Goal: Task Accomplishment & Management: Manage account settings

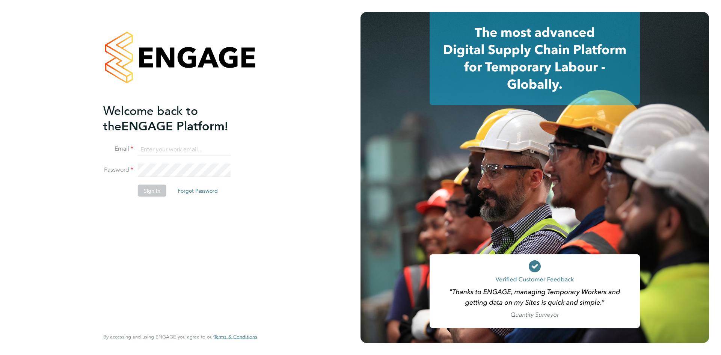
type input "[EMAIL_ADDRESS][DOMAIN_NAME]"
click at [153, 195] on button "Sign In" at bounding box center [152, 190] width 29 height 12
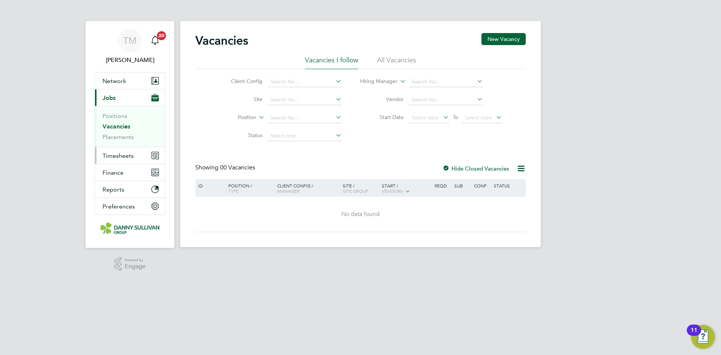
click at [119, 161] on button "Timesheets" at bounding box center [130, 155] width 70 height 17
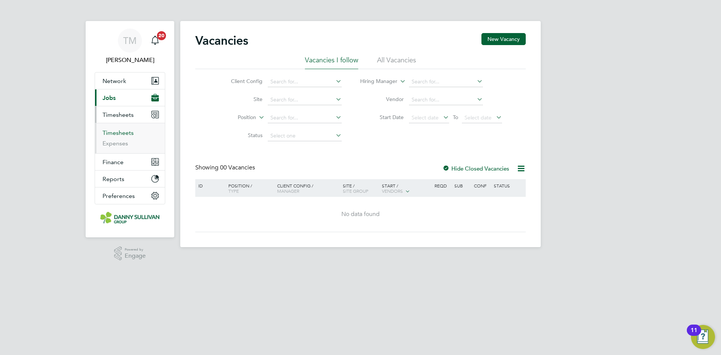
click at [118, 131] on link "Timesheets" at bounding box center [117, 132] width 31 height 7
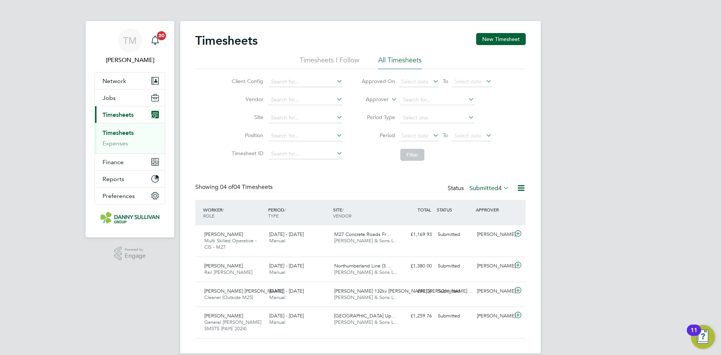
click at [394, 56] on li "All Timesheets" at bounding box center [400, 63] width 44 height 14
click at [339, 59] on li "Timesheets I Follow" at bounding box center [329, 63] width 60 height 14
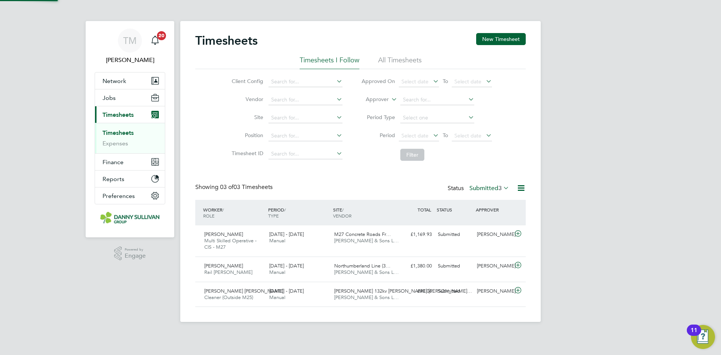
scroll to position [19, 65]
click at [393, 58] on li "All Timesheets" at bounding box center [400, 63] width 44 height 14
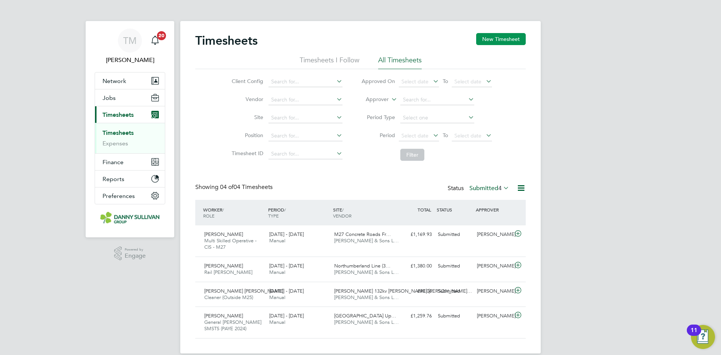
click at [494, 41] on button "New Timesheet" at bounding box center [501, 39] width 50 height 12
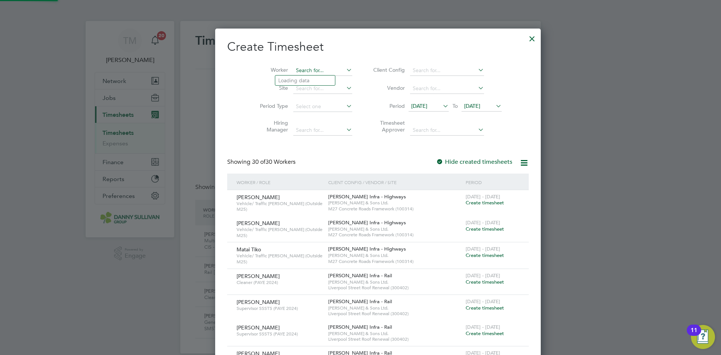
click at [293, 71] on input at bounding box center [322, 70] width 59 height 11
click at [322, 101] on li "[PERSON_NAME]" at bounding box center [321, 101] width 93 height 10
type input "[PERSON_NAME]"
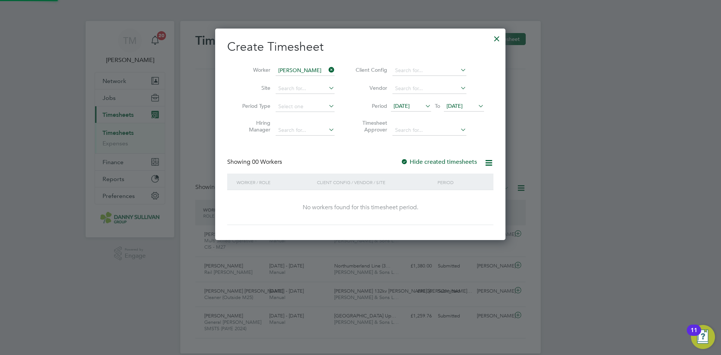
scroll to position [212, 290]
click at [432, 158] on div "Hide created timesheets" at bounding box center [439, 162] width 78 height 8
click at [432, 159] on label "Hide created timesheets" at bounding box center [438, 162] width 76 height 8
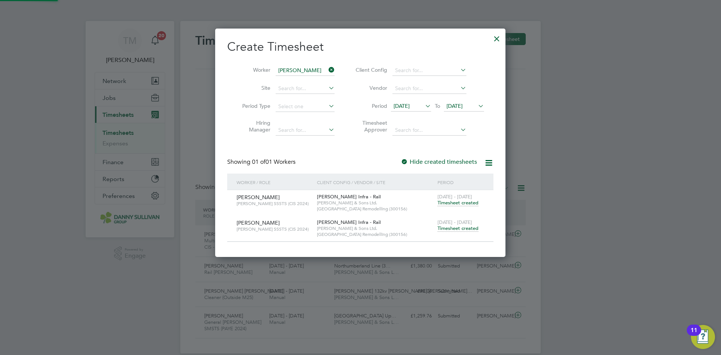
scroll to position [228, 290]
click at [450, 226] on span "Timesheet created" at bounding box center [457, 228] width 41 height 7
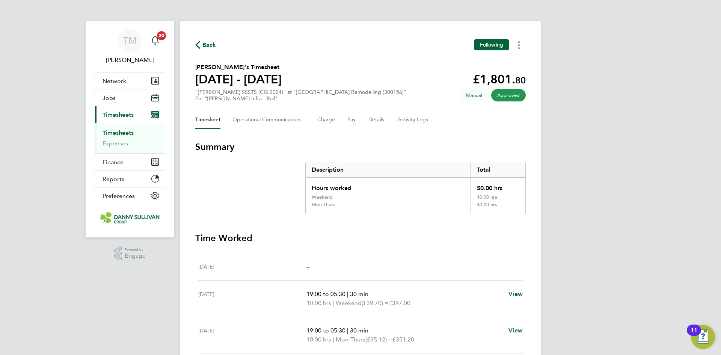
click at [519, 47] on icon "Timesheets Menu" at bounding box center [519, 45] width 2 height 8
click at [452, 63] on link "Download timesheet" at bounding box center [480, 61] width 90 height 15
click at [209, 42] on span "Back" at bounding box center [209, 45] width 14 height 9
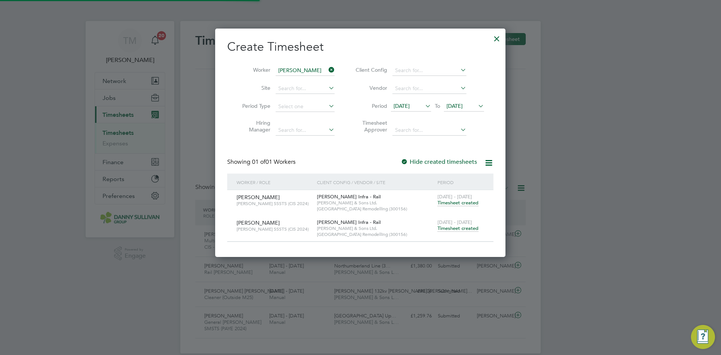
scroll to position [19, 65]
click at [327, 71] on icon at bounding box center [327, 70] width 0 height 11
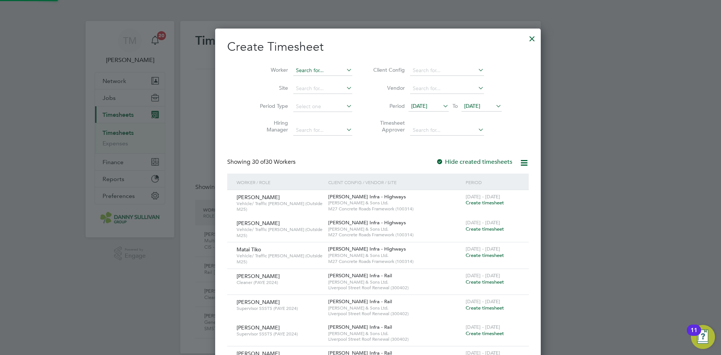
scroll to position [1625, 290]
click at [315, 68] on input at bounding box center [322, 70] width 59 height 11
click at [313, 81] on b "Ivanova" at bounding box center [312, 80] width 19 height 6
type input "[PERSON_NAME]"
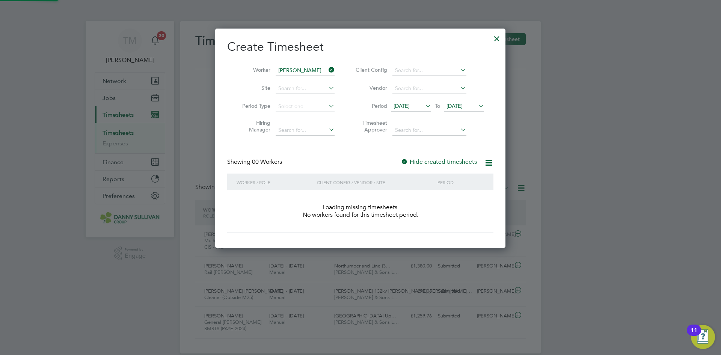
scroll to position [212, 290]
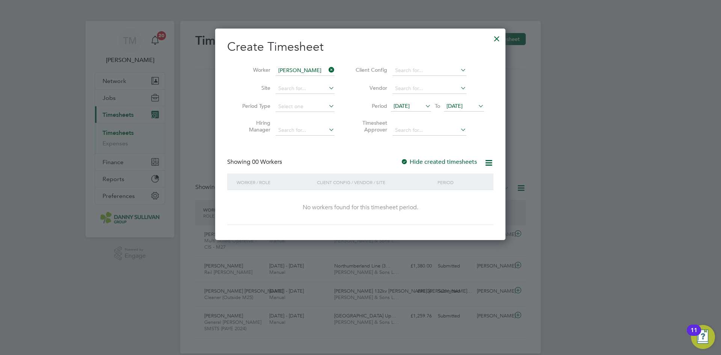
click at [436, 163] on label "Hide created timesheets" at bounding box center [438, 162] width 76 height 8
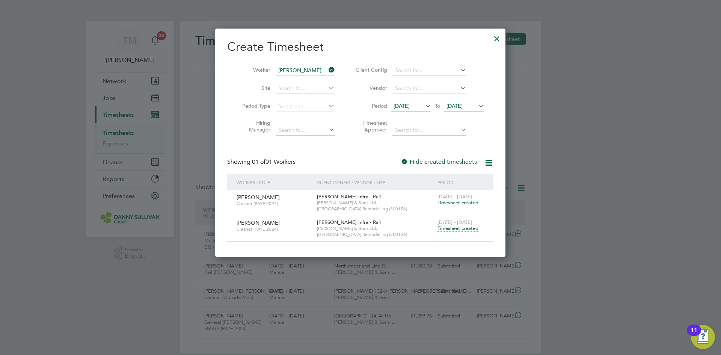
click at [455, 229] on span "Timesheet created" at bounding box center [457, 228] width 41 height 7
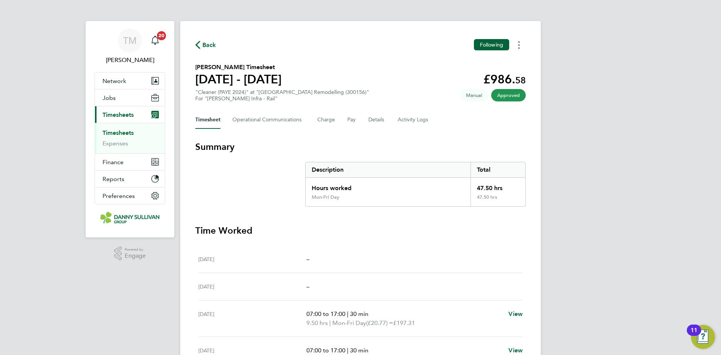
click at [522, 45] on button "Timesheets Menu" at bounding box center [519, 45] width 14 height 12
click at [478, 63] on link "Download timesheet" at bounding box center [480, 61] width 90 height 15
click at [213, 44] on span "Back" at bounding box center [209, 45] width 14 height 9
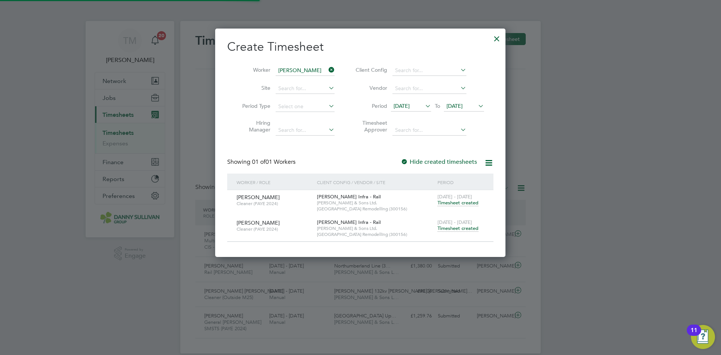
scroll to position [19, 65]
click at [495, 40] on div at bounding box center [497, 37] width 14 height 14
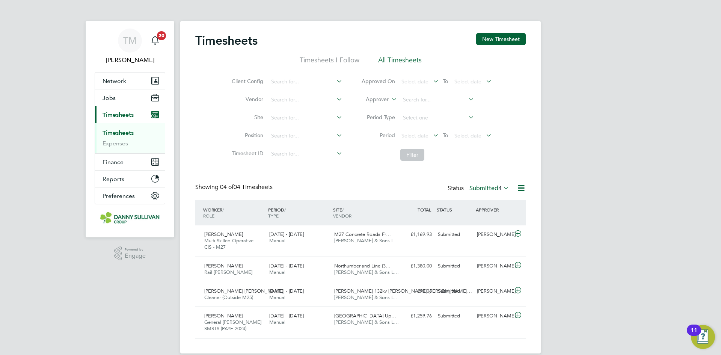
click at [125, 132] on link "Timesheets" at bounding box center [117, 132] width 31 height 7
drag, startPoint x: 480, startPoint y: 43, endPoint x: 354, endPoint y: 64, distance: 128.6
click at [354, 64] on div "Timesheets New Timesheet Timesheets I Follow All Timesheets Client Config Vendo…" at bounding box center [360, 185] width 330 height 305
click at [394, 60] on li "All Timesheets" at bounding box center [400, 63] width 44 height 14
click at [499, 41] on button "New Timesheet" at bounding box center [501, 39] width 50 height 12
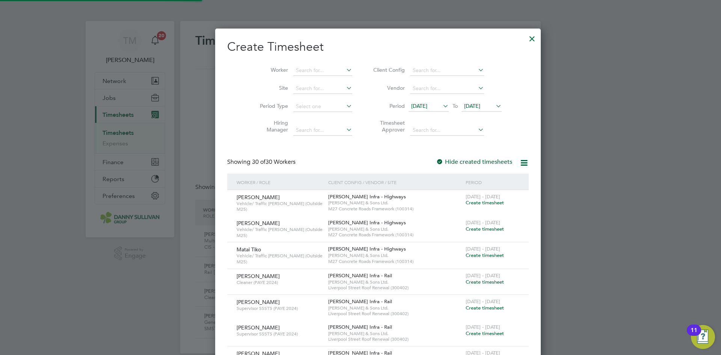
scroll to position [1625, 290]
click at [305, 65] on li "Worker" at bounding box center [303, 71] width 117 height 18
click at [301, 66] on input at bounding box center [322, 70] width 59 height 11
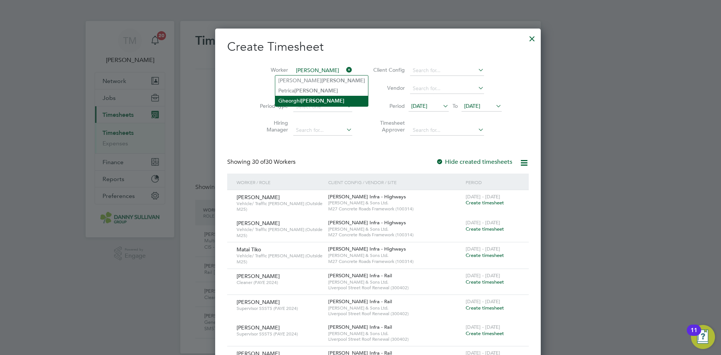
click at [305, 99] on b "[PERSON_NAME]" at bounding box center [323, 101] width 44 height 6
type input "[PERSON_NAME]"
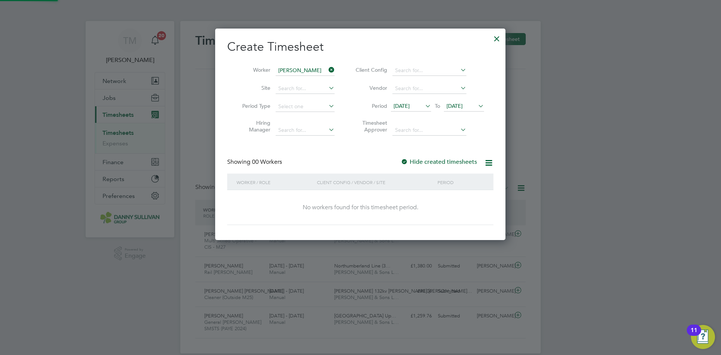
scroll to position [212, 290]
click at [442, 161] on label "Hide created timesheets" at bounding box center [438, 162] width 76 height 8
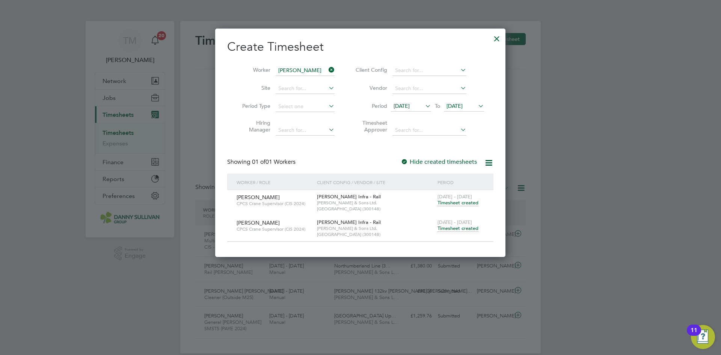
scroll to position [228, 290]
click at [450, 228] on span "Timesheet created" at bounding box center [457, 228] width 41 height 7
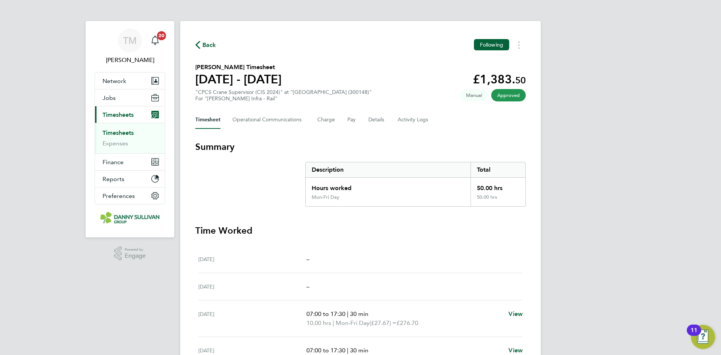
drag, startPoint x: 507, startPoint y: 95, endPoint x: 551, endPoint y: 101, distance: 44.7
click at [553, 101] on div "[PERSON_NAME] Notifications 20 Applications: Network Team Members Businesses Si…" at bounding box center [360, 274] width 721 height 548
click at [518, 42] on circle "Timesheets Menu" at bounding box center [519, 42] width 2 height 2
click at [519, 48] on circle "Timesheets Menu" at bounding box center [519, 48] width 2 height 2
click at [519, 47] on icon "Timesheets Menu" at bounding box center [519, 45] width 2 height 8
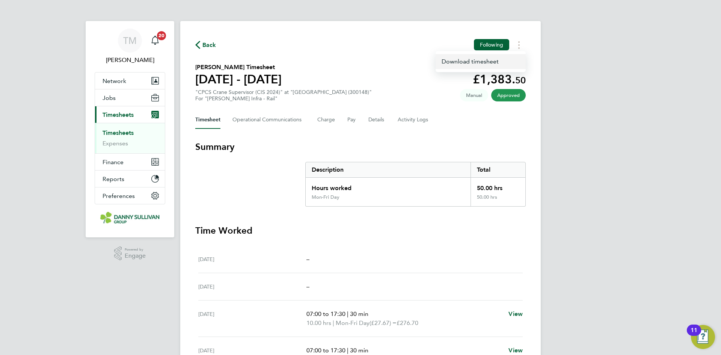
click at [481, 57] on link "Download timesheet" at bounding box center [480, 61] width 90 height 15
click at [518, 47] on button "Timesheets Menu" at bounding box center [519, 45] width 14 height 12
click at [508, 122] on div "Timesheet Operational Communications Charge Pay Details Activity Logs" at bounding box center [360, 120] width 330 height 18
drag, startPoint x: 513, startPoint y: 97, endPoint x: 527, endPoint y: 99, distance: 13.3
click at [527, 99] on div "Back Following [PERSON_NAME] Timesheet [DATE] - [DATE] £1,383. 50 "CPCS Crane S…" at bounding box center [360, 278] width 360 height 515
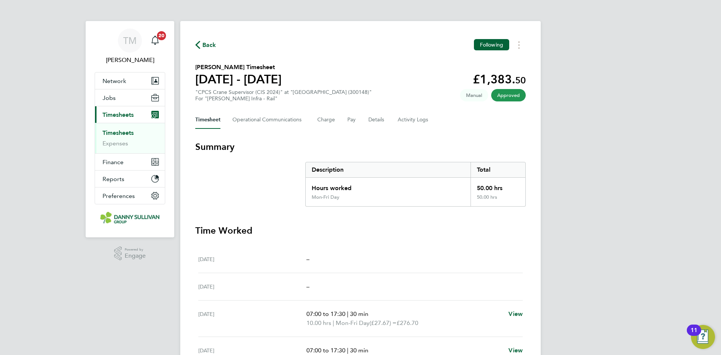
click at [529, 107] on div "Back Following [PERSON_NAME] Timesheet [DATE] - [DATE] £1,383. 50 "CPCS Crane S…" at bounding box center [360, 278] width 360 height 515
click at [213, 45] on span "Back" at bounding box center [209, 45] width 14 height 9
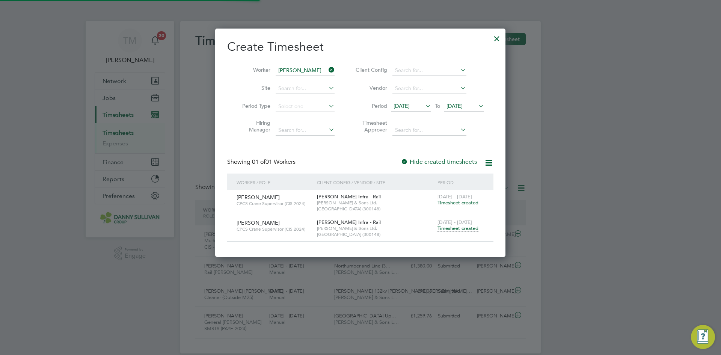
scroll to position [19, 65]
click at [327, 69] on icon at bounding box center [327, 70] width 0 height 11
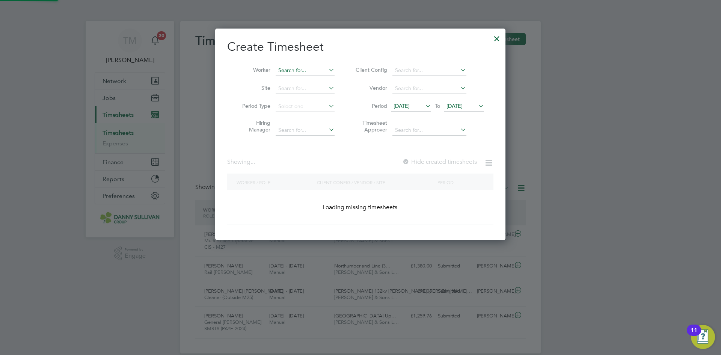
click at [316, 67] on input at bounding box center [304, 70] width 59 height 11
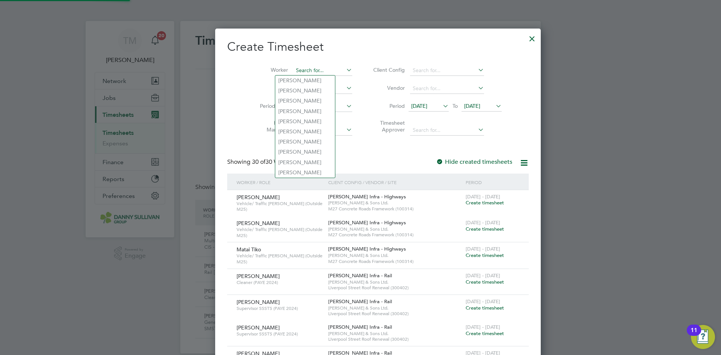
scroll to position [1625, 290]
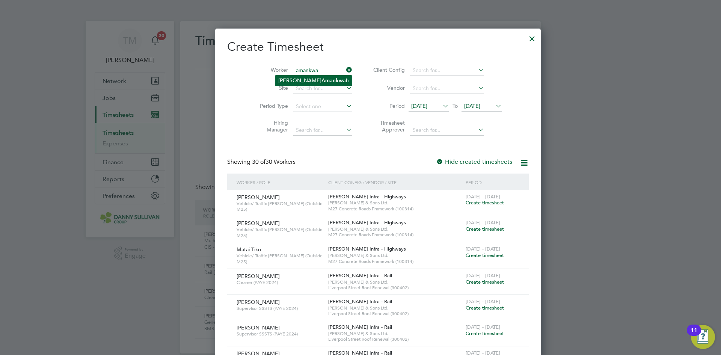
click at [311, 76] on li "[PERSON_NAME] h" at bounding box center [313, 80] width 77 height 10
type input "[PERSON_NAME]"
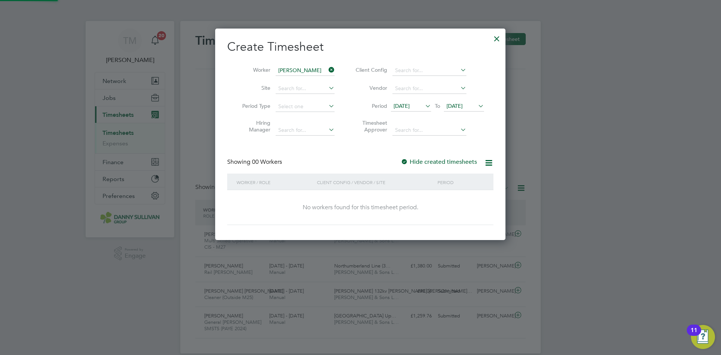
scroll to position [4, 4]
click at [405, 161] on div at bounding box center [404, 162] width 8 height 8
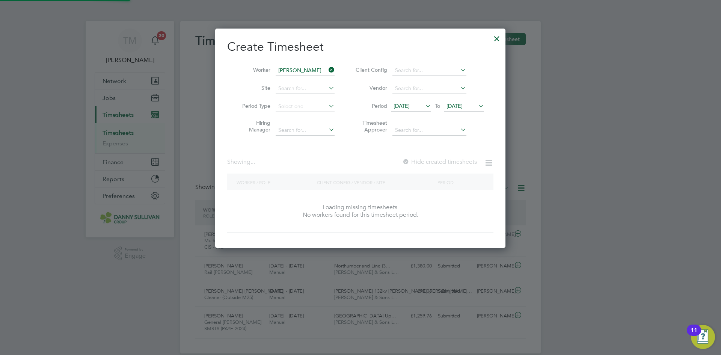
scroll to position [228, 290]
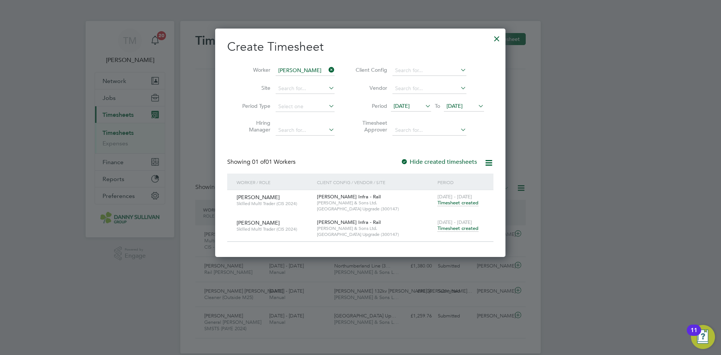
click at [455, 228] on span "Timesheet created" at bounding box center [457, 228] width 41 height 7
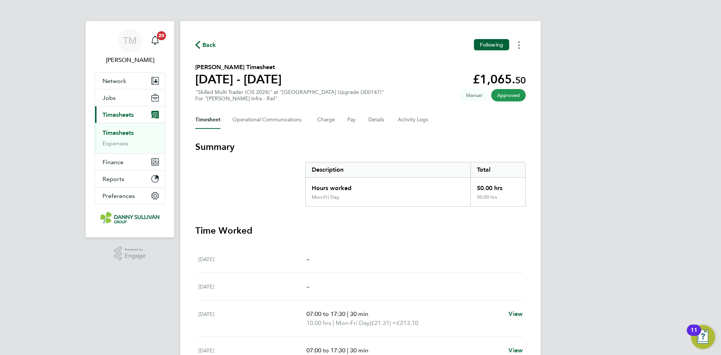
click at [519, 45] on circle "Timesheets Menu" at bounding box center [519, 45] width 2 height 2
click at [477, 66] on link "Download timesheet" at bounding box center [480, 61] width 90 height 15
click at [214, 43] on span "Back" at bounding box center [209, 45] width 14 height 9
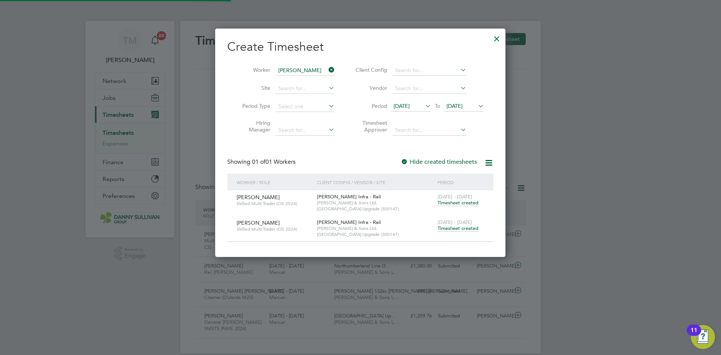
scroll to position [19, 65]
click at [330, 74] on input at bounding box center [304, 70] width 59 height 11
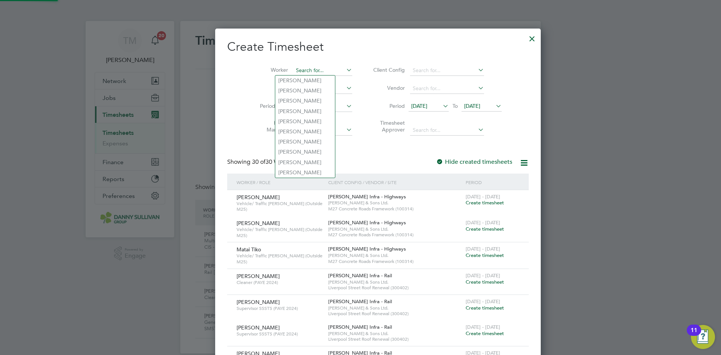
scroll to position [1625, 290]
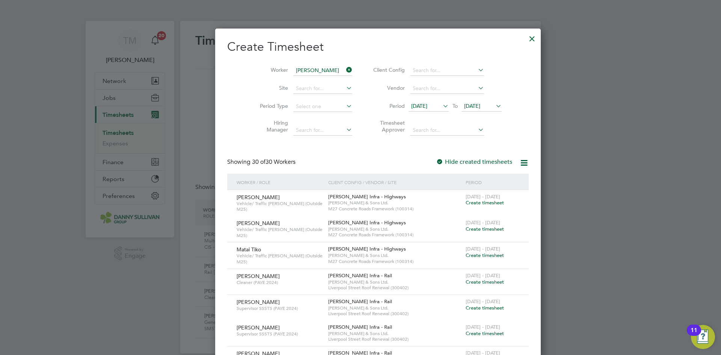
click at [314, 76] on li "[PERSON_NAME]" at bounding box center [321, 80] width 93 height 10
type input "[PERSON_NAME]"
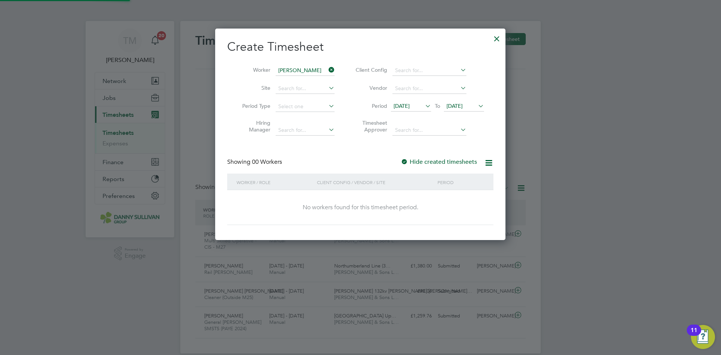
scroll to position [212, 290]
click at [435, 160] on label "Hide created timesheets" at bounding box center [438, 162] width 76 height 8
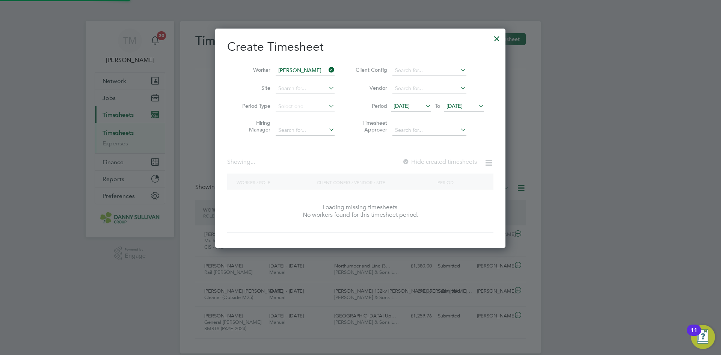
scroll to position [229, 290]
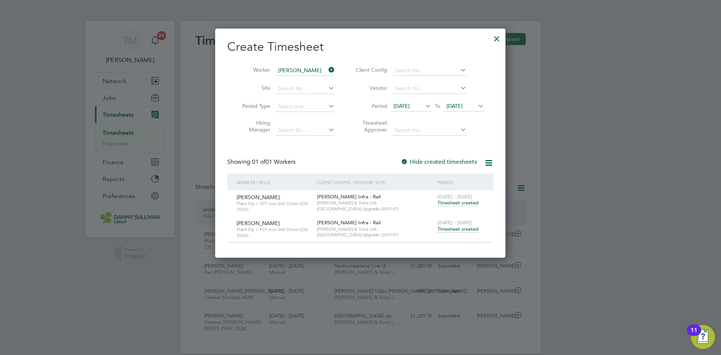
click at [456, 229] on span "Timesheet created" at bounding box center [457, 229] width 41 height 7
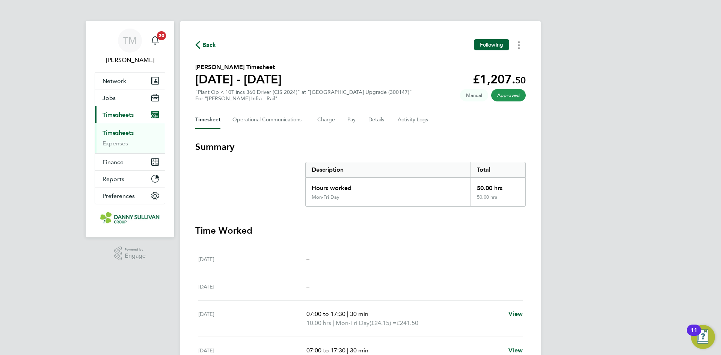
click at [516, 47] on button "Timesheets Menu" at bounding box center [519, 45] width 14 height 12
click at [481, 64] on link "Download timesheet" at bounding box center [480, 61] width 90 height 15
click at [212, 45] on span "Back" at bounding box center [209, 45] width 14 height 9
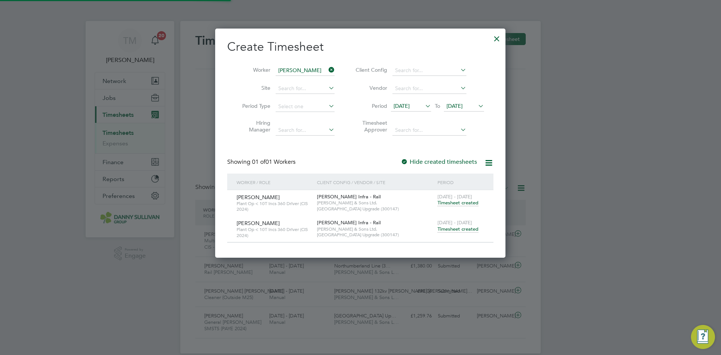
scroll to position [19, 65]
click at [330, 70] on li "Worker" at bounding box center [285, 71] width 117 height 18
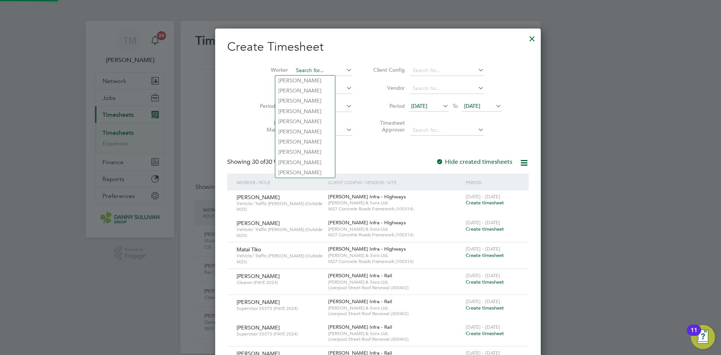
click at [309, 70] on input at bounding box center [322, 70] width 59 height 11
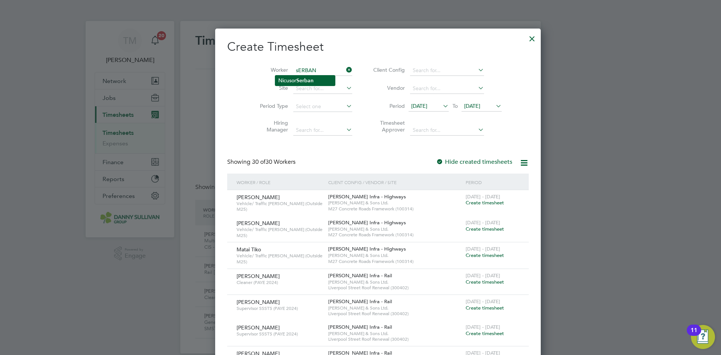
click at [302, 76] on li "[PERSON_NAME]" at bounding box center [305, 80] width 60 height 10
type input "[PERSON_NAME]"
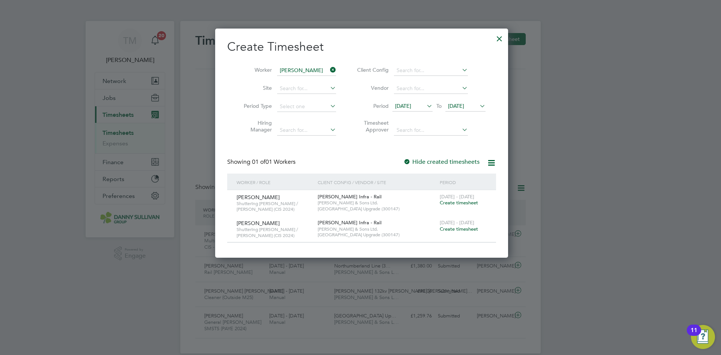
click at [462, 229] on span "Create timesheet" at bounding box center [458, 229] width 38 height 6
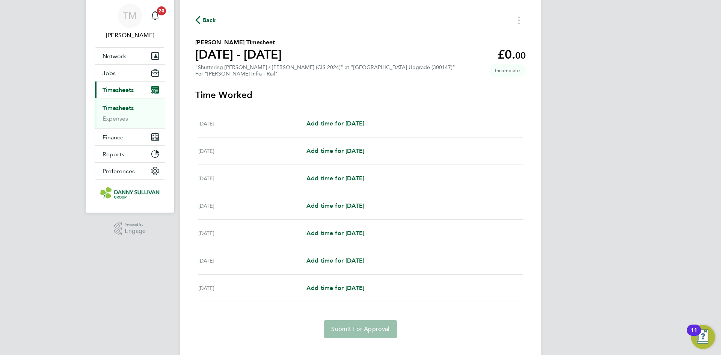
scroll to position [38, 0]
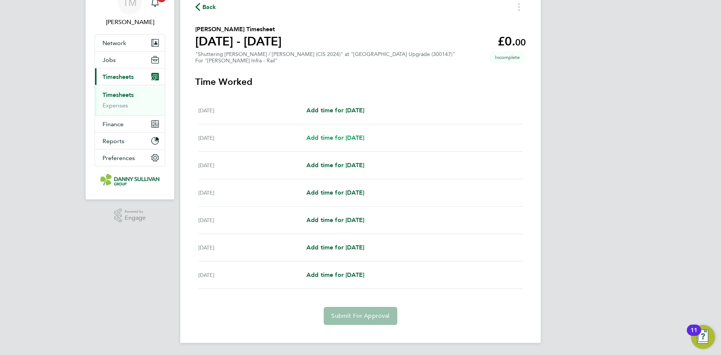
click at [335, 138] on span "Add time for [DATE]" at bounding box center [335, 137] width 58 height 7
select select "30"
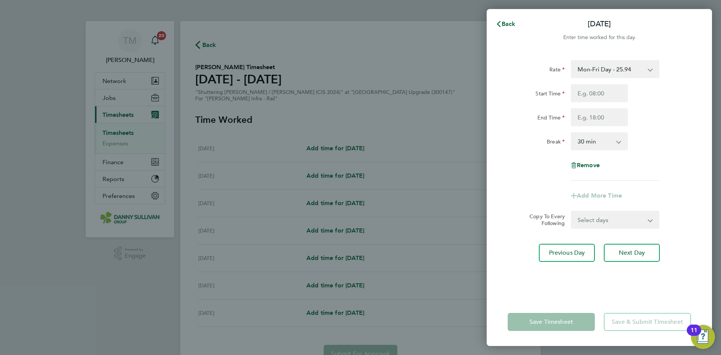
click at [649, 71] on app-icon-cross-button at bounding box center [653, 69] width 9 height 17
click at [649, 69] on select "Mon-Fri Day - 25.94 Weekend - 33.71 Mon-Thurs Night - 29.82 Xmas / NY - 51.87 B…" at bounding box center [610, 69] width 78 height 17
select select "30"
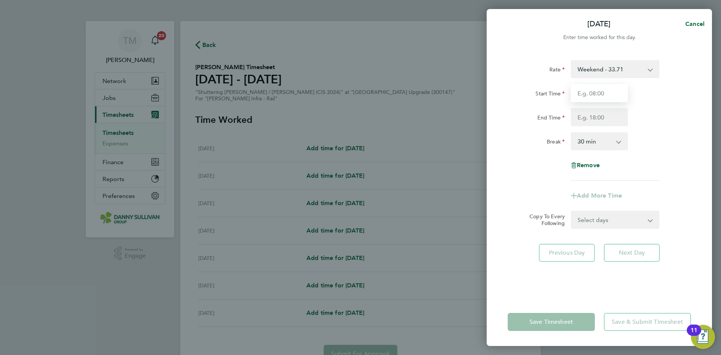
click at [605, 95] on input "Start Time" at bounding box center [598, 93] width 57 height 18
type input "19:00"
click at [601, 117] on input "End Time" at bounding box center [598, 117] width 57 height 18
type input "05:30"
click at [602, 138] on select "0 min 15 min 30 min 45 min 60 min 75 min 90 min" at bounding box center [594, 141] width 47 height 17
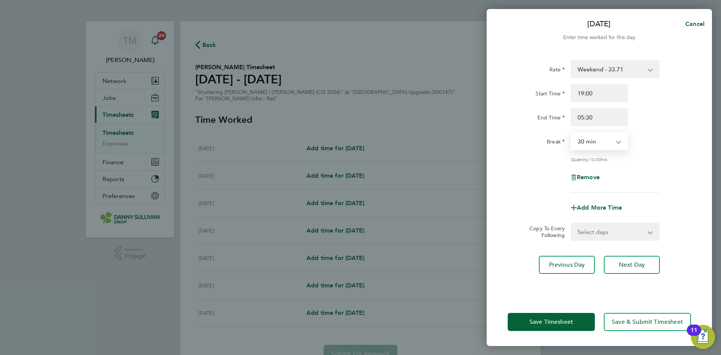
click at [571, 133] on select "0 min 15 min 30 min 45 min 60 min 75 min 90 min" at bounding box center [594, 141] width 47 height 17
click at [560, 321] on span "Save Timesheet" at bounding box center [551, 322] width 44 height 8
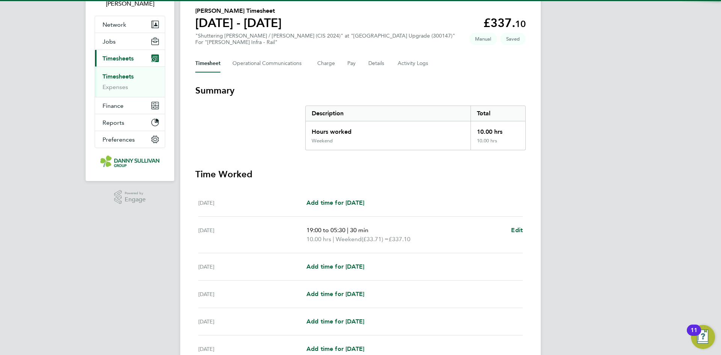
scroll to position [150, 0]
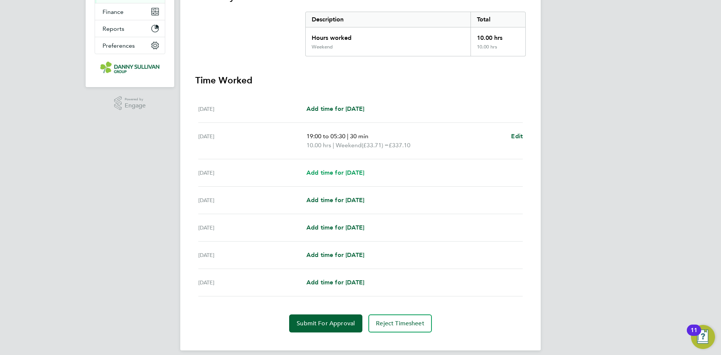
click at [349, 174] on span "Add time for [DATE]" at bounding box center [335, 172] width 58 height 7
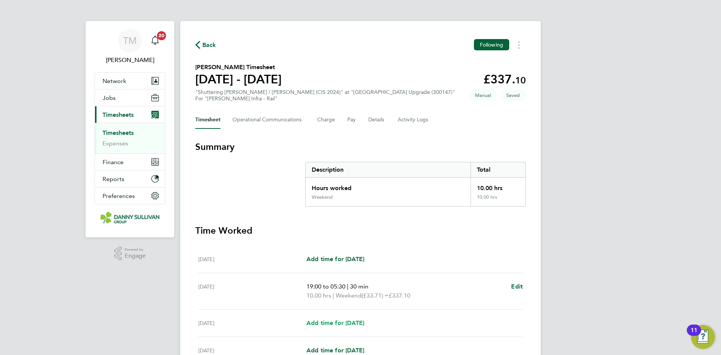
select select "30"
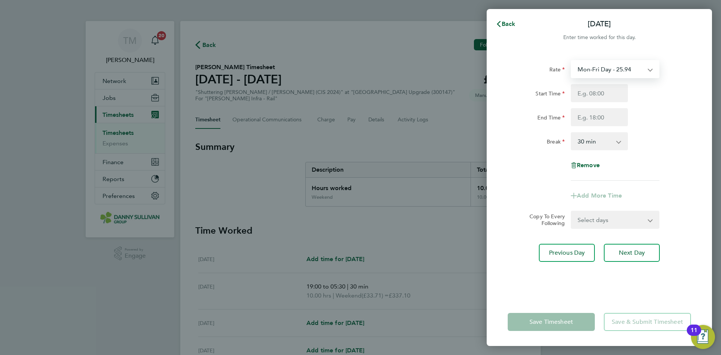
click at [617, 65] on select "Mon-Fri Day - 25.94 Weekend - 33.71 Mon-Thurs Night - 29.82 Xmas / NY - 51.87 B…" at bounding box center [610, 69] width 78 height 17
select select "30"
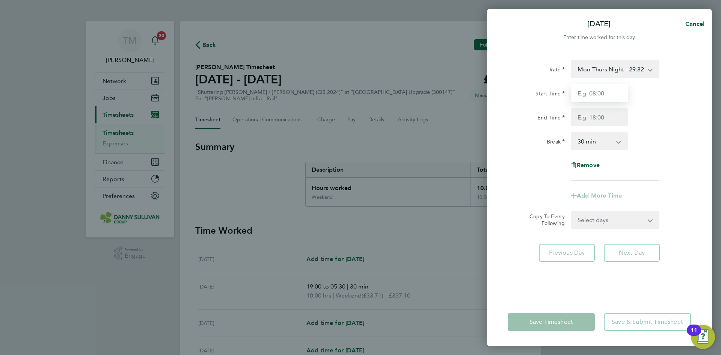
click at [605, 93] on input "Start Time" at bounding box center [598, 93] width 57 height 18
type input "19:00"
click at [599, 115] on input "End Time" at bounding box center [598, 117] width 57 height 18
type input "05:30"
click at [601, 137] on select "0 min 15 min 30 min 45 min 60 min 75 min 90 min" at bounding box center [594, 141] width 47 height 17
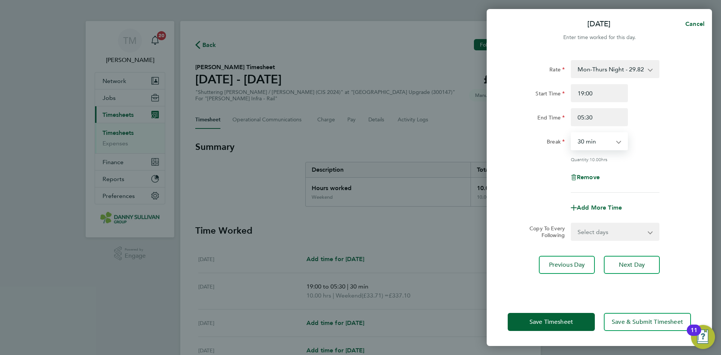
click at [571, 133] on select "0 min 15 min 30 min 45 min 60 min 75 min 90 min" at bounding box center [594, 141] width 47 height 17
click at [557, 323] on span "Save Timesheet" at bounding box center [551, 322] width 44 height 8
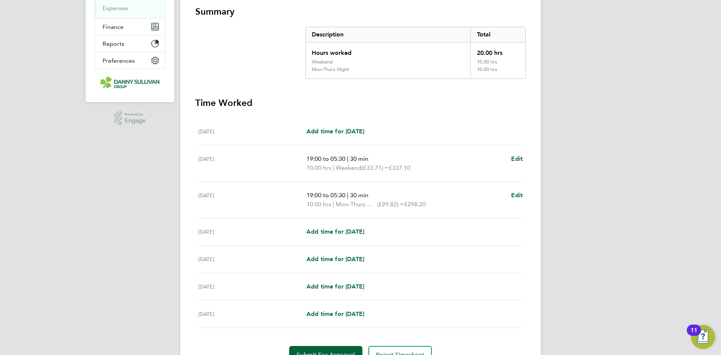
scroll to position [174, 0]
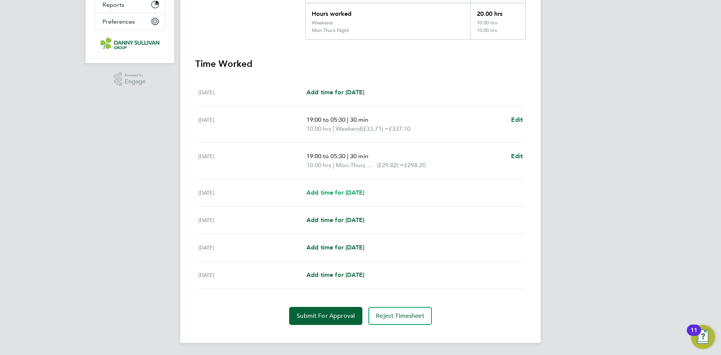
click at [329, 194] on span "Add time for [DATE]" at bounding box center [335, 192] width 58 height 7
select select "30"
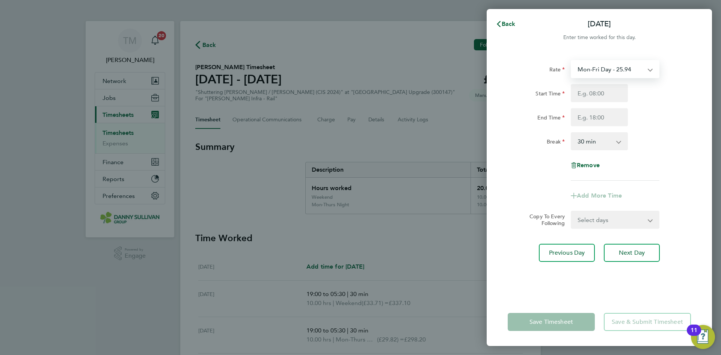
click at [597, 73] on select "Mon-Fri Day - 25.94 Weekend - 33.71 Mon-Thurs Night - 29.82 Xmas / NY - 51.87 B…" at bounding box center [610, 69] width 78 height 17
select select "30"
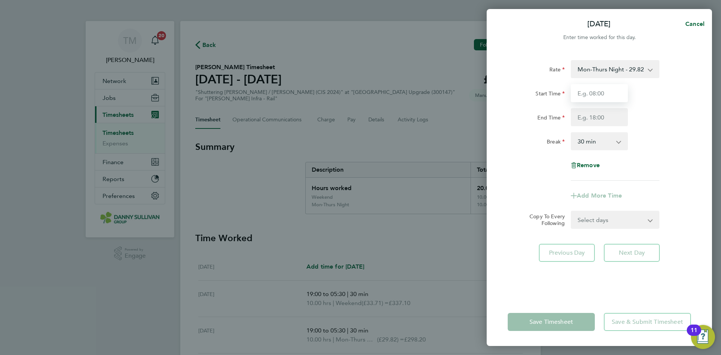
click at [600, 94] on input "Start Time" at bounding box center [598, 93] width 57 height 18
type input "19:00"
click at [593, 118] on input "End Time" at bounding box center [598, 117] width 57 height 18
click at [595, 138] on select "0 min 15 min 30 min 45 min 60 min 75 min 90 min" at bounding box center [594, 141] width 47 height 17
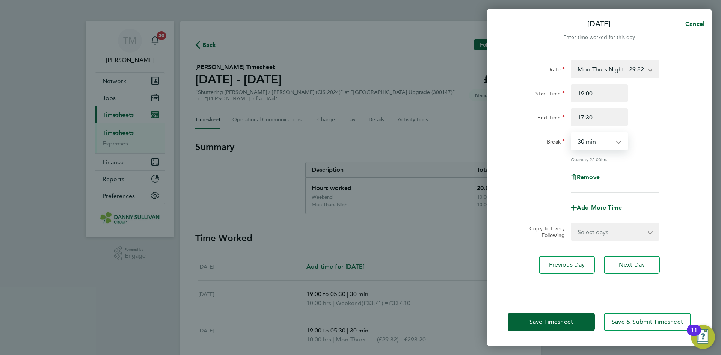
click at [571, 133] on select "0 min 15 min 30 min 45 min 60 min 75 min 90 min" at bounding box center [594, 141] width 47 height 17
click at [582, 117] on input "17:30" at bounding box center [598, 117] width 57 height 18
drag, startPoint x: 585, startPoint y: 118, endPoint x: 548, endPoint y: 117, distance: 36.4
click at [548, 117] on div "End Time 17:30" at bounding box center [598, 117] width 189 height 18
click at [592, 118] on input "5:30" at bounding box center [598, 117] width 57 height 18
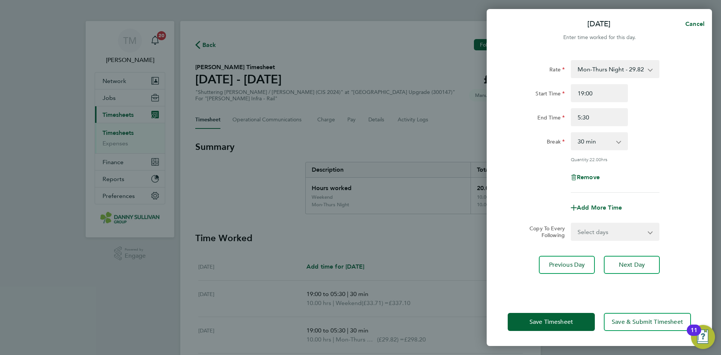
type input "05:30"
click at [592, 143] on select "0 min 15 min 30 min 45 min 60 min 75 min 90 min" at bounding box center [594, 141] width 47 height 17
click at [571, 133] on select "0 min 15 min 30 min 45 min 60 min 75 min 90 min" at bounding box center [594, 141] width 47 height 17
click at [571, 326] on button "Save Timesheet" at bounding box center [550, 322] width 87 height 18
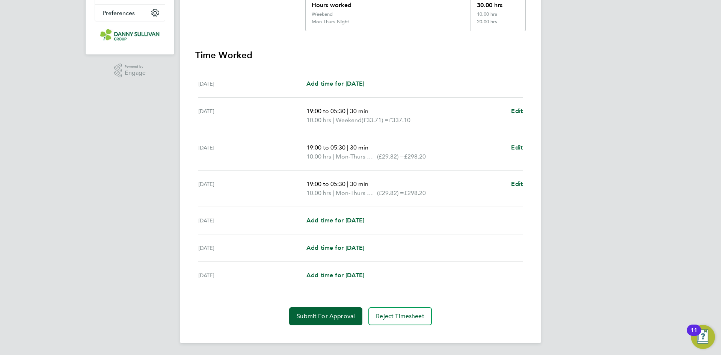
scroll to position [183, 0]
click at [335, 218] on span "Add time for [DATE]" at bounding box center [335, 219] width 58 height 7
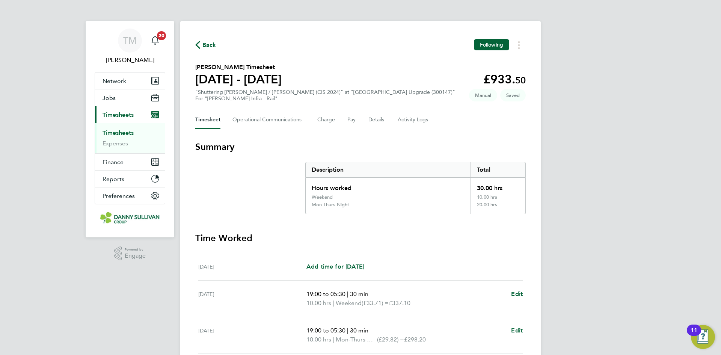
select select "30"
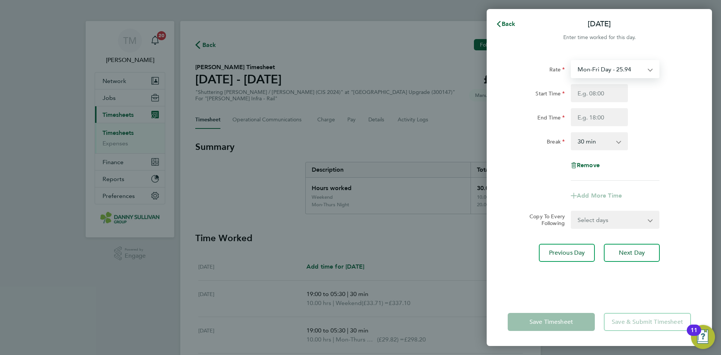
click at [614, 73] on select "Mon-Fri Day - 25.94 Weekend - 33.71 Mon-Thurs Night - 29.82 Xmas / NY - 51.87 B…" at bounding box center [610, 69] width 78 height 17
select select "30"
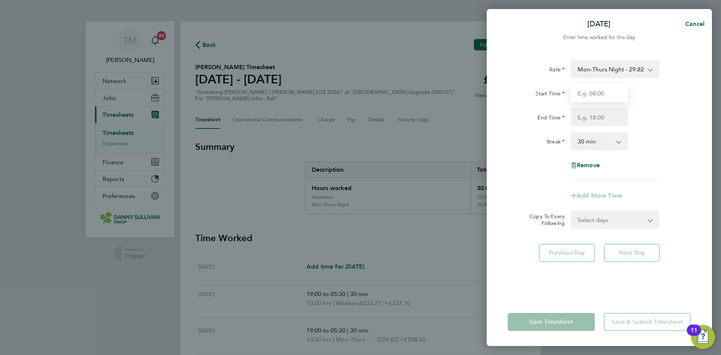
click at [592, 95] on input "Start Time" at bounding box center [598, 93] width 57 height 18
type input "19:00"
click at [595, 114] on input "End Time" at bounding box center [598, 117] width 57 height 18
type input "05:30"
click at [591, 138] on select "0 min 15 min 30 min 45 min 60 min 75 min 90 min" at bounding box center [594, 141] width 47 height 17
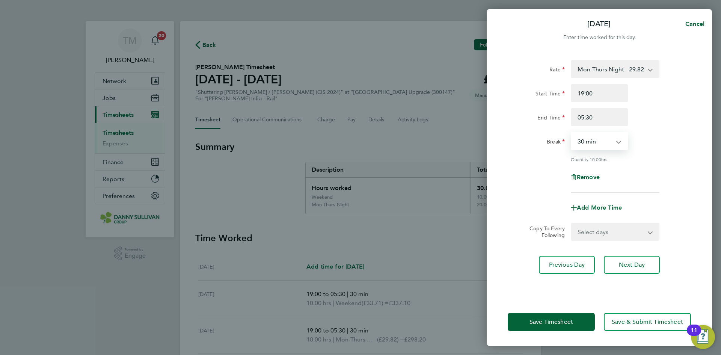
click at [571, 133] on select "0 min 15 min 30 min 45 min 60 min 75 min 90 min" at bounding box center [594, 141] width 47 height 17
click at [567, 327] on button "Save Timesheet" at bounding box center [550, 322] width 87 height 18
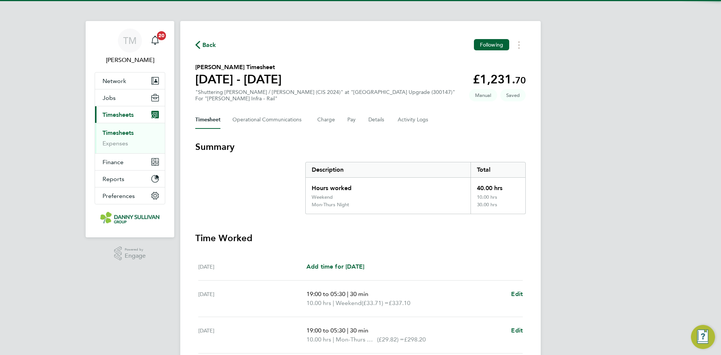
scroll to position [150, 0]
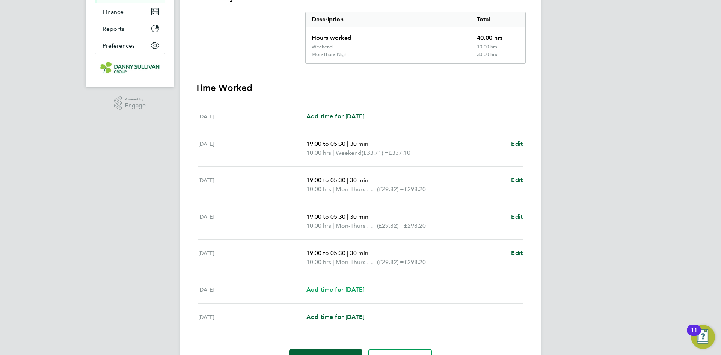
click at [349, 291] on span "Add time for [DATE]" at bounding box center [335, 289] width 58 height 7
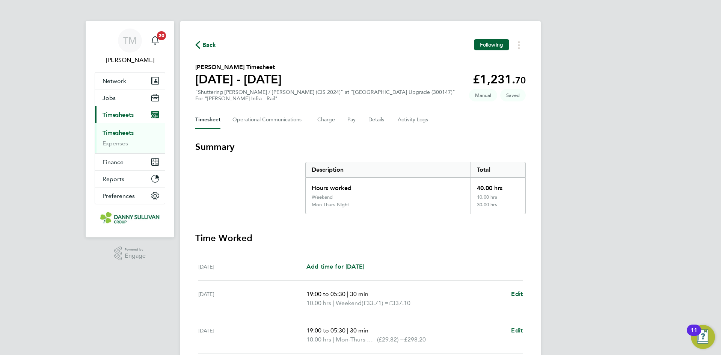
select select "30"
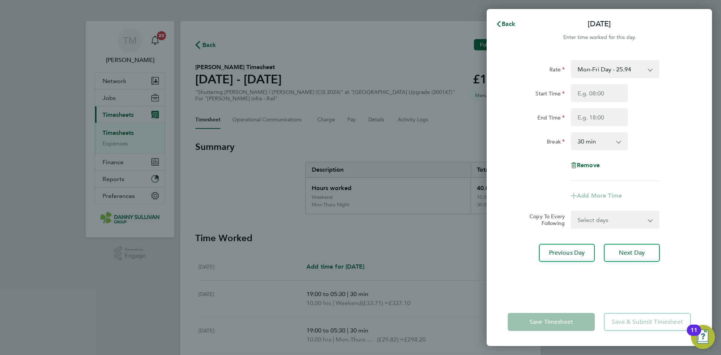
click at [595, 70] on select "Mon-Fri Day - 25.94 Weekend - 33.71 Mon-Thurs Night - 29.82 Xmas / NY - 51.87 B…" at bounding box center [610, 69] width 78 height 17
select select "30"
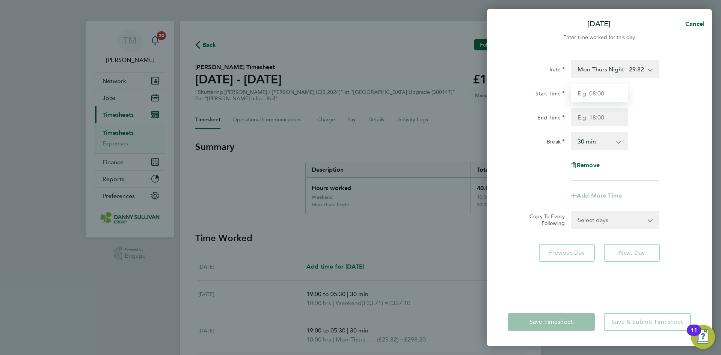
click at [600, 93] on input "Start Time" at bounding box center [598, 93] width 57 height 18
type input "19:00"
click at [595, 110] on input "End Time" at bounding box center [598, 117] width 57 height 18
type input "05:30"
drag, startPoint x: 596, startPoint y: 138, endPoint x: 596, endPoint y: 147, distance: 9.0
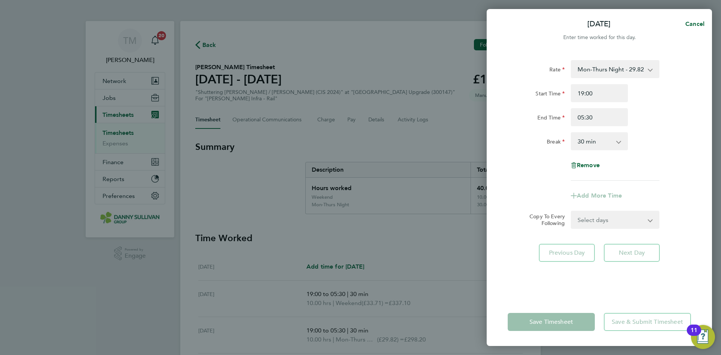
click at [596, 138] on select "0 min 15 min 30 min 45 min 60 min 75 min 90 min" at bounding box center [594, 141] width 47 height 17
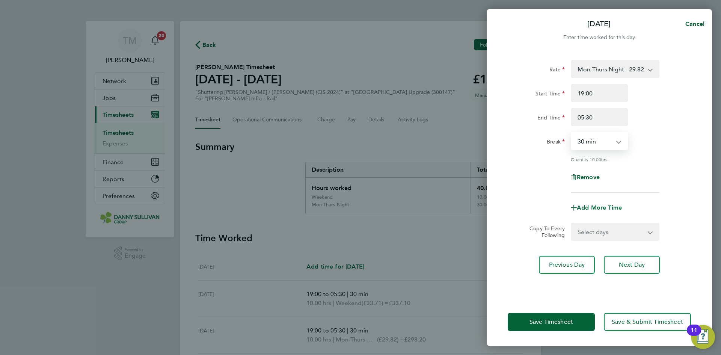
click at [571, 133] on select "0 min 15 min 30 min 45 min 60 min 75 min 90 min" at bounding box center [594, 141] width 47 height 17
click at [577, 325] on button "Save Timesheet" at bounding box center [550, 322] width 87 height 18
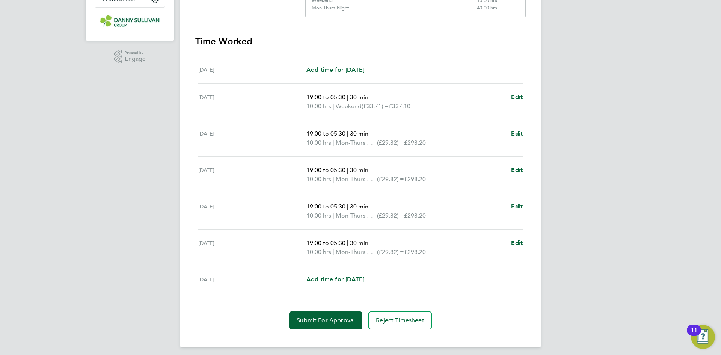
scroll to position [201, 0]
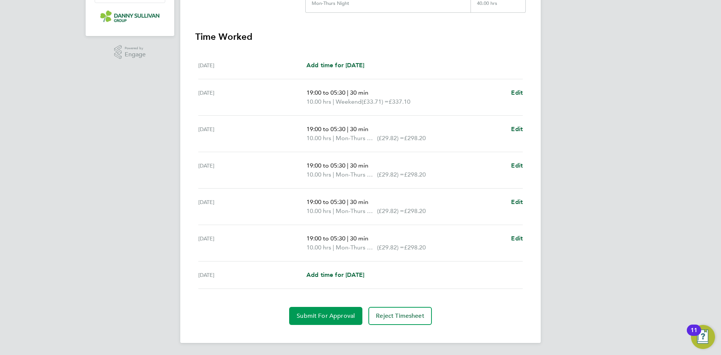
click at [332, 309] on button "Submit For Approval" at bounding box center [325, 316] width 73 height 18
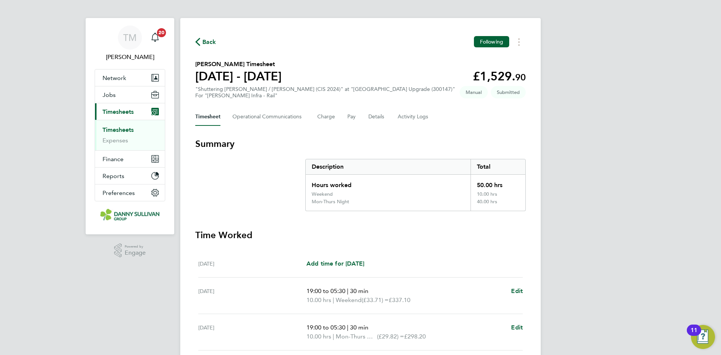
scroll to position [0, 0]
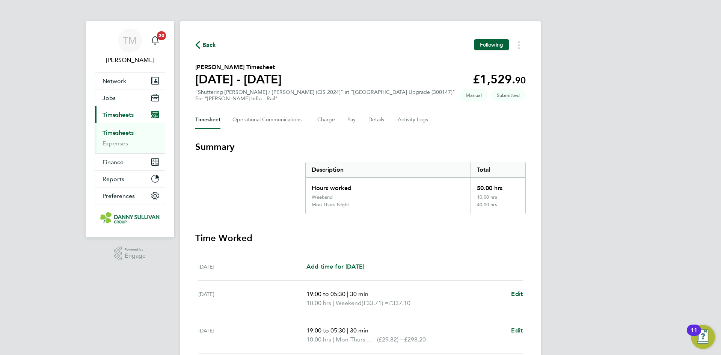
click at [205, 43] on span "Back" at bounding box center [209, 45] width 14 height 9
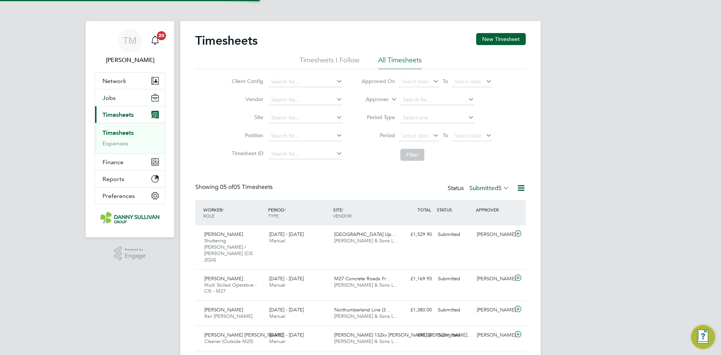
scroll to position [19, 65]
click at [493, 43] on button "New Timesheet" at bounding box center [501, 39] width 50 height 12
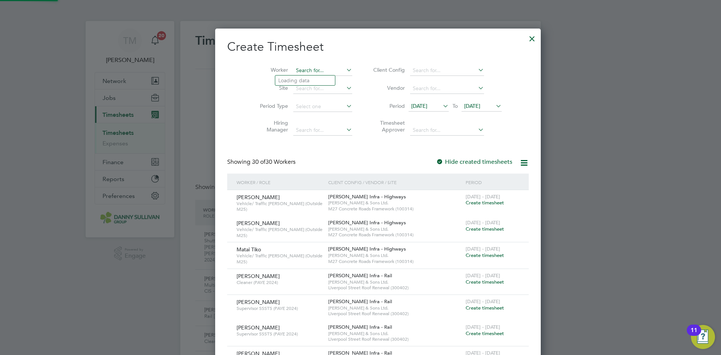
click at [300, 68] on input at bounding box center [322, 70] width 59 height 11
click at [300, 78] on li "[PERSON_NAME]" at bounding box center [312, 80] width 75 height 10
type input "[PERSON_NAME]"
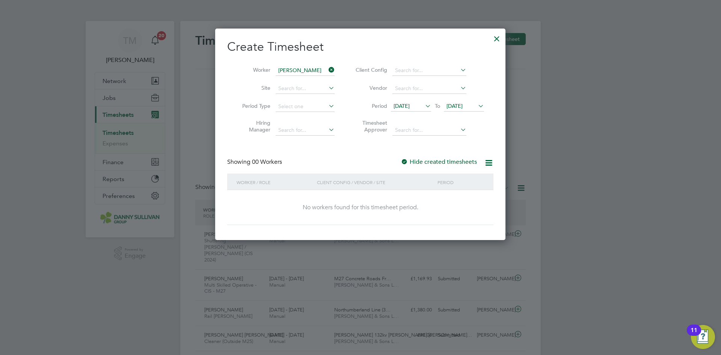
click at [420, 161] on label "Hide created timesheets" at bounding box center [438, 162] width 76 height 8
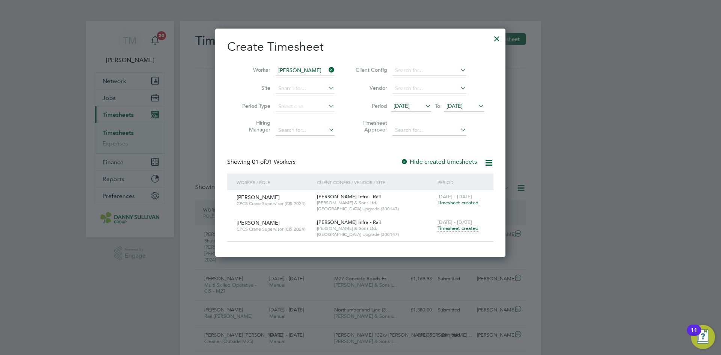
click at [453, 228] on span "Timesheet created" at bounding box center [457, 228] width 41 height 7
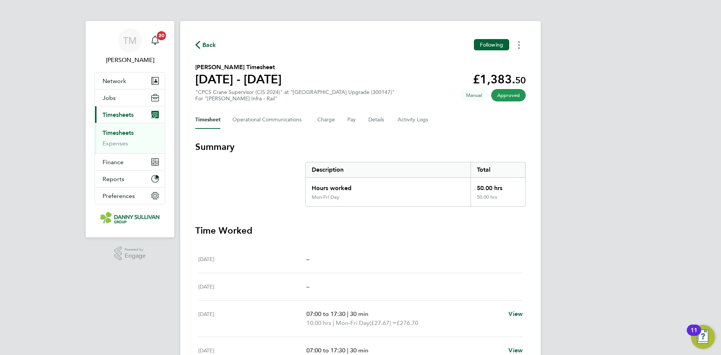
click at [519, 45] on button "Timesheets Menu" at bounding box center [519, 45] width 14 height 12
click at [486, 61] on link "Download timesheet" at bounding box center [480, 61] width 90 height 15
click at [211, 46] on span "Back" at bounding box center [209, 45] width 14 height 9
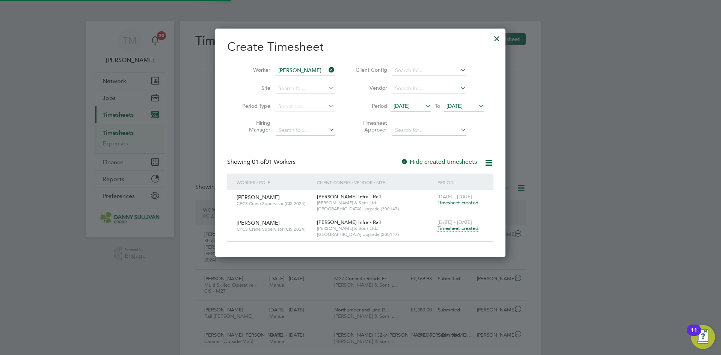
scroll to position [19, 65]
click at [327, 71] on icon at bounding box center [327, 70] width 0 height 11
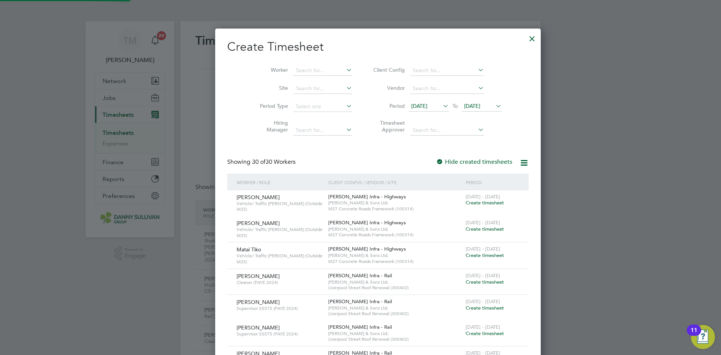
scroll to position [1599, 290]
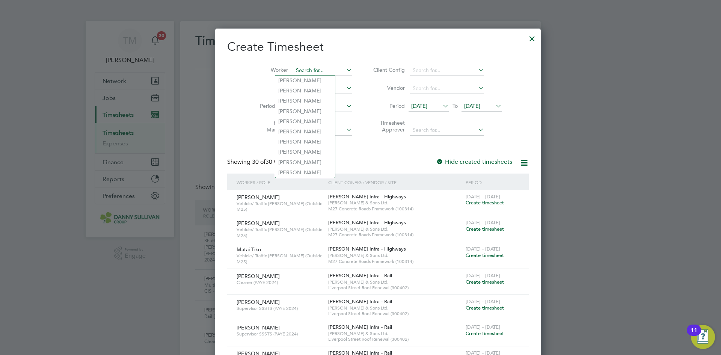
click at [302, 68] on input at bounding box center [322, 70] width 59 height 11
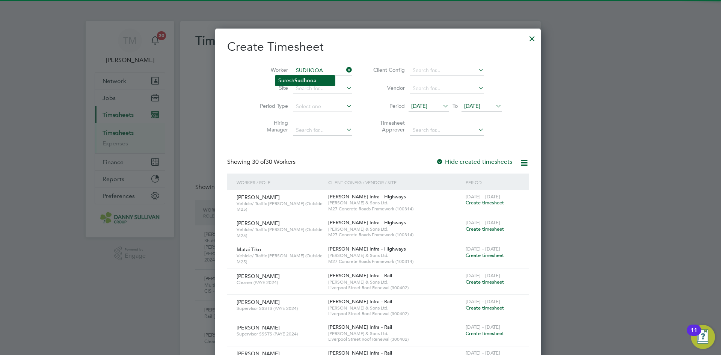
click at [310, 79] on b "Sudhooa" at bounding box center [305, 80] width 22 height 6
type input "[PERSON_NAME]"
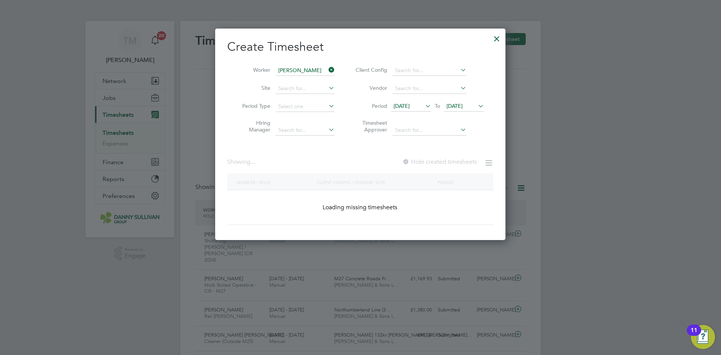
scroll to position [4, 4]
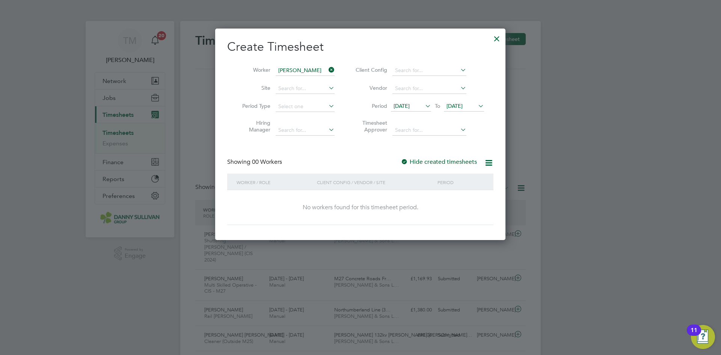
click at [434, 164] on label "Hide created timesheets" at bounding box center [438, 162] width 76 height 8
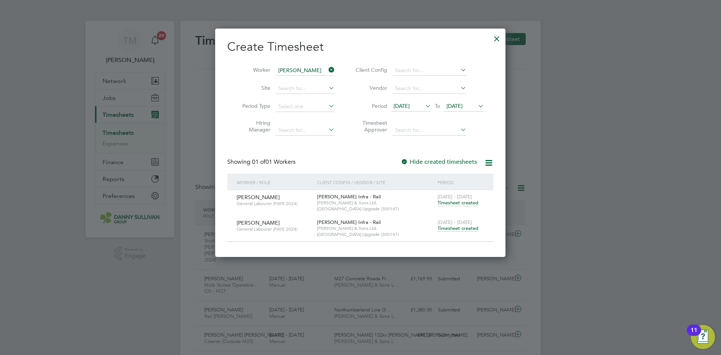
click at [453, 229] on span "Timesheet created" at bounding box center [457, 228] width 41 height 7
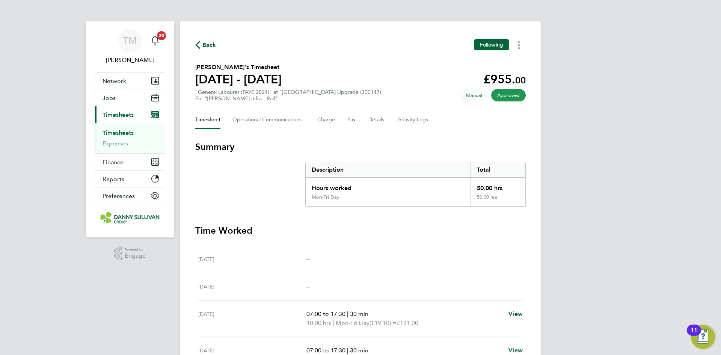
click at [518, 47] on icon "Timesheets Menu" at bounding box center [519, 45] width 2 height 8
click at [486, 60] on link "Download timesheet" at bounding box center [480, 61] width 90 height 15
click at [215, 49] on span "Back" at bounding box center [209, 45] width 14 height 9
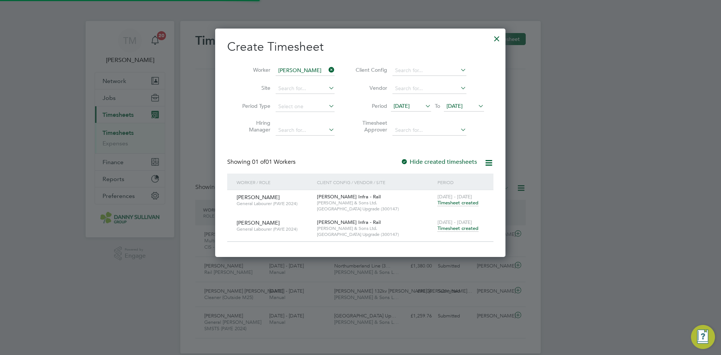
scroll to position [19, 65]
click at [327, 68] on icon at bounding box center [327, 70] width 0 height 11
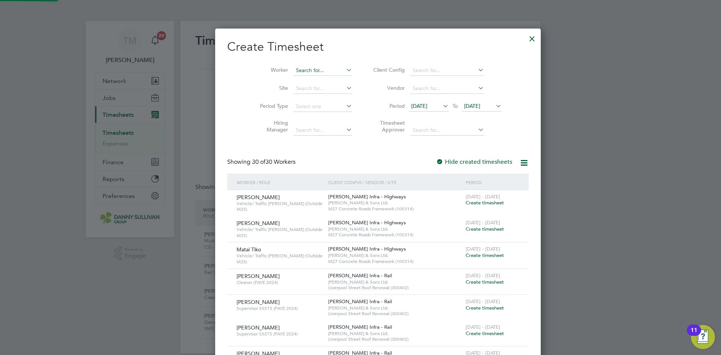
scroll to position [1625, 290]
click at [302, 67] on input at bounding box center [322, 70] width 59 height 11
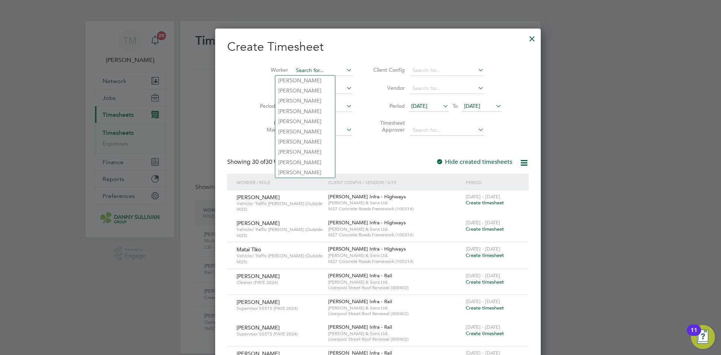
click at [302, 67] on input at bounding box center [322, 70] width 59 height 11
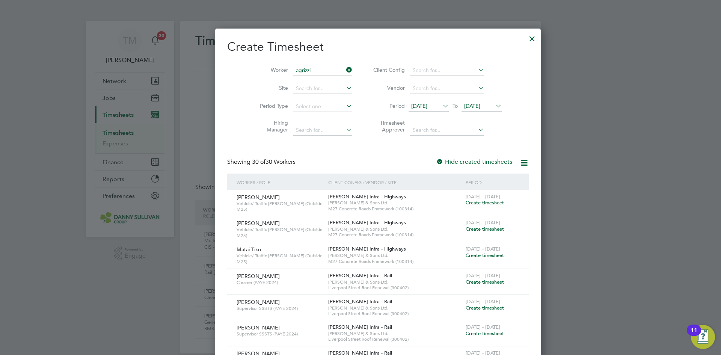
click at [302, 81] on li "Gennerson [PERSON_NAME]" at bounding box center [321, 80] width 93 height 10
type input "Gennerson [PERSON_NAME]"
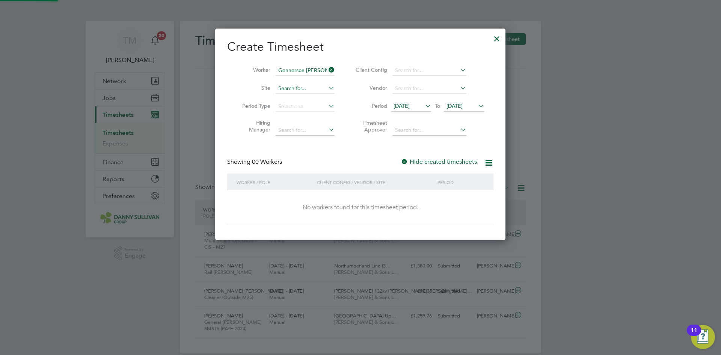
scroll to position [4, 4]
click at [414, 162] on label "Hide created timesheets" at bounding box center [438, 162] width 76 height 8
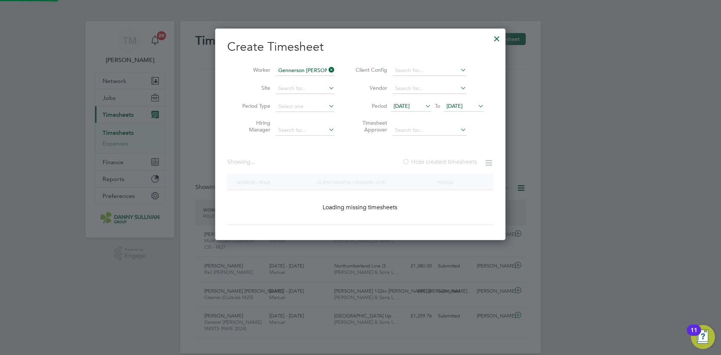
scroll to position [212, 290]
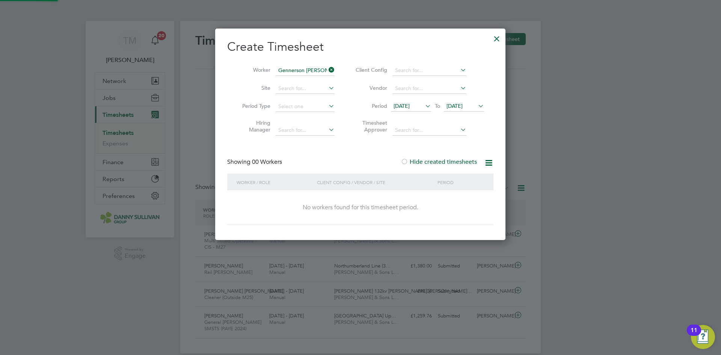
click at [414, 162] on label "Hide created timesheets" at bounding box center [438, 162] width 76 height 8
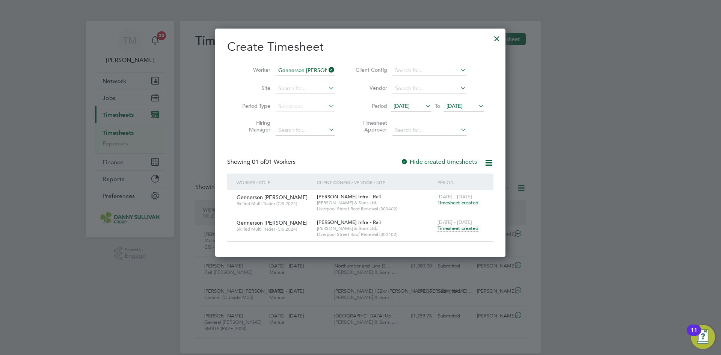
click at [458, 229] on span "Timesheet created" at bounding box center [457, 228] width 41 height 7
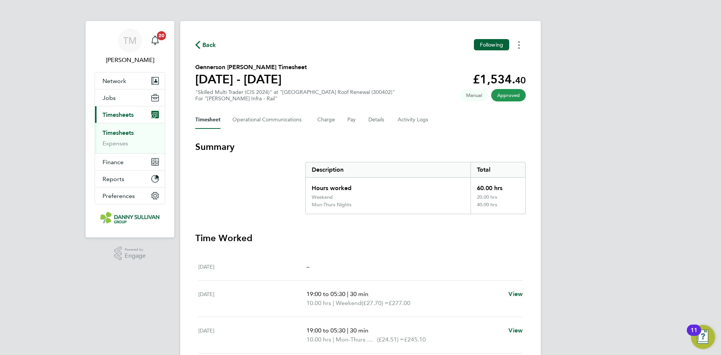
click at [518, 42] on button "Timesheets Menu" at bounding box center [519, 45] width 14 height 12
click at [470, 62] on link "Download timesheet" at bounding box center [480, 61] width 90 height 15
click at [212, 43] on span "Back" at bounding box center [209, 45] width 14 height 9
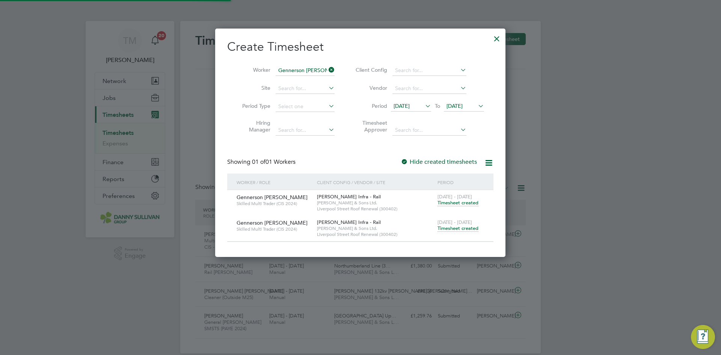
scroll to position [19, 65]
click at [327, 69] on icon at bounding box center [327, 70] width 0 height 11
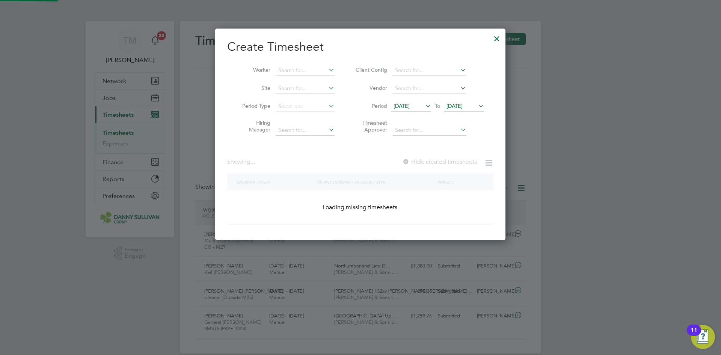
scroll to position [212, 290]
click at [325, 66] on input at bounding box center [304, 70] width 59 height 11
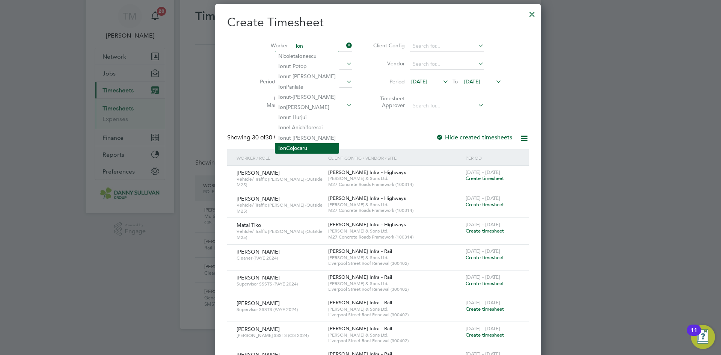
scroll to position [38, 0]
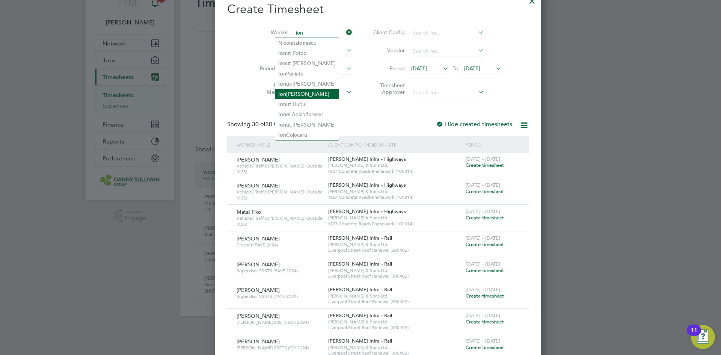
click at [308, 94] on li "[PERSON_NAME]" at bounding box center [306, 94] width 63 height 10
type input "[PERSON_NAME]"
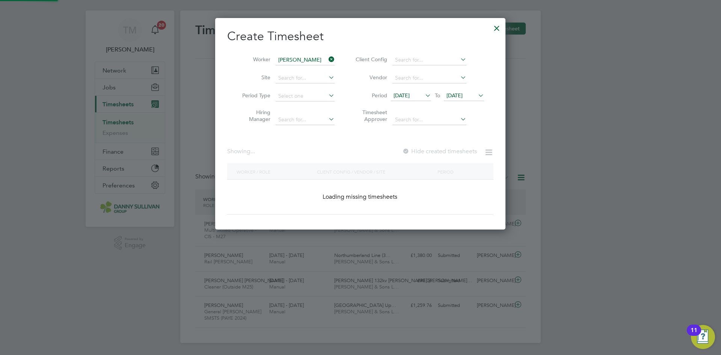
scroll to position [11, 0]
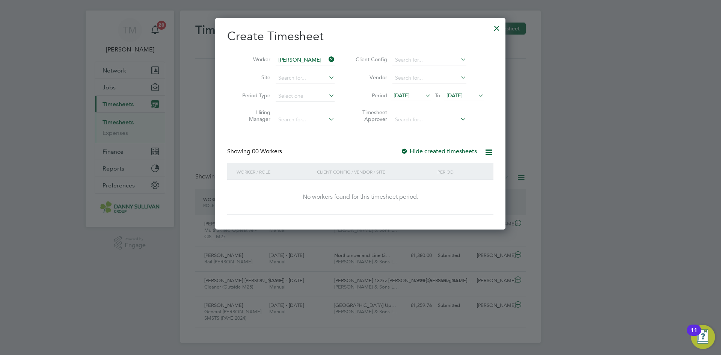
click at [447, 150] on label "Hide created timesheets" at bounding box center [438, 151] width 76 height 8
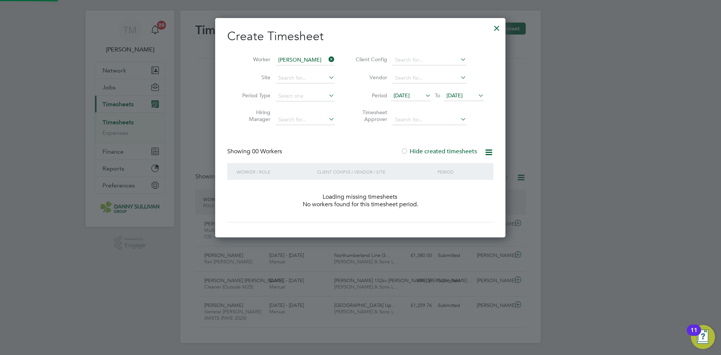
scroll to position [212, 290]
click at [447, 150] on label "Hide created timesheets" at bounding box center [438, 151] width 76 height 8
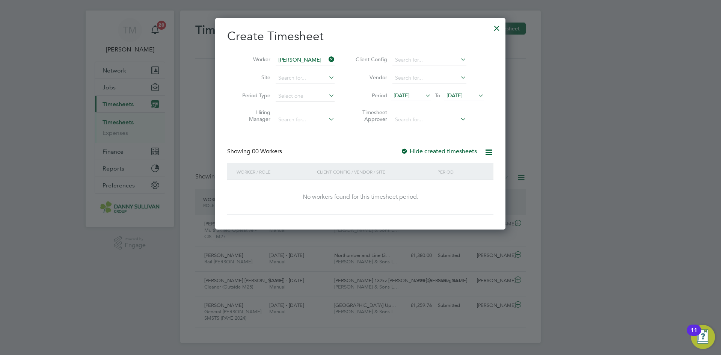
click at [327, 58] on icon at bounding box center [327, 59] width 0 height 11
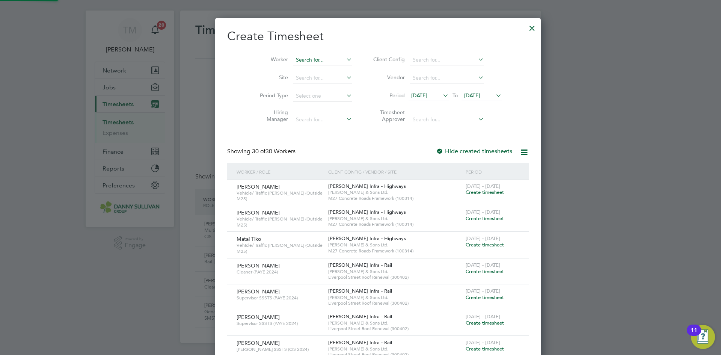
scroll to position [1625, 290]
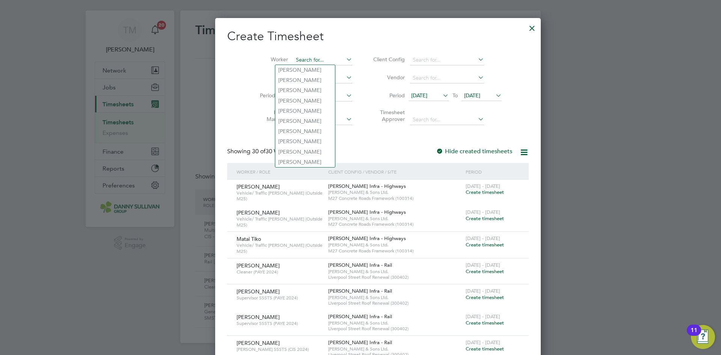
click at [314, 57] on input at bounding box center [322, 60] width 59 height 11
click at [307, 129] on li "[PERSON_NAME] Ion" at bounding box center [308, 131] width 66 height 10
type input "[PERSON_NAME]"
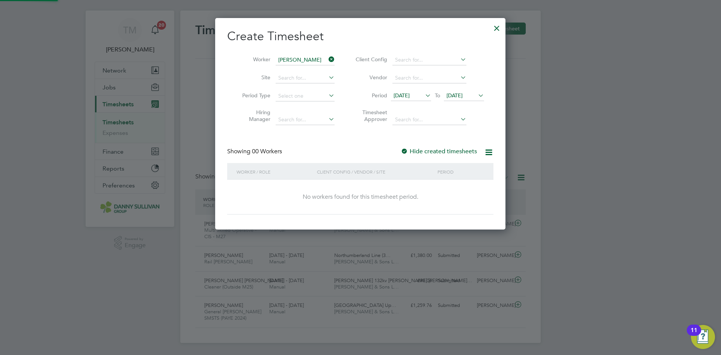
scroll to position [212, 290]
click at [445, 150] on label "Hide created timesheets" at bounding box center [438, 151] width 76 height 8
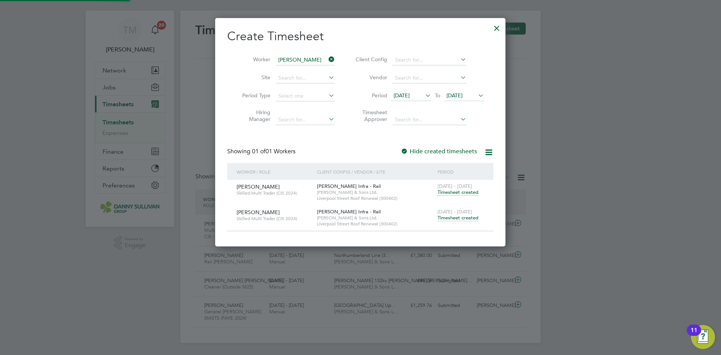
scroll to position [228, 290]
click at [453, 218] on span "Timesheet created" at bounding box center [457, 217] width 41 height 7
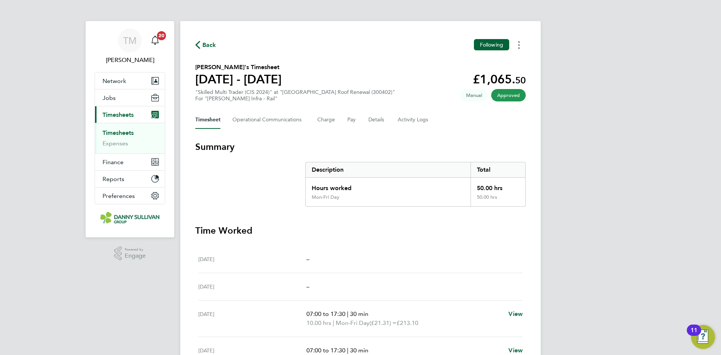
click at [518, 45] on circle "Timesheets Menu" at bounding box center [519, 45] width 2 height 2
click at [490, 63] on link "Download timesheet" at bounding box center [480, 61] width 90 height 15
click at [209, 42] on span "Back" at bounding box center [209, 45] width 14 height 9
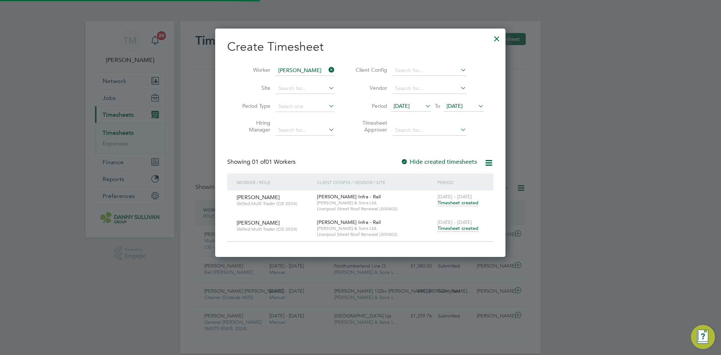
scroll to position [19, 65]
click at [327, 69] on icon at bounding box center [327, 70] width 0 height 11
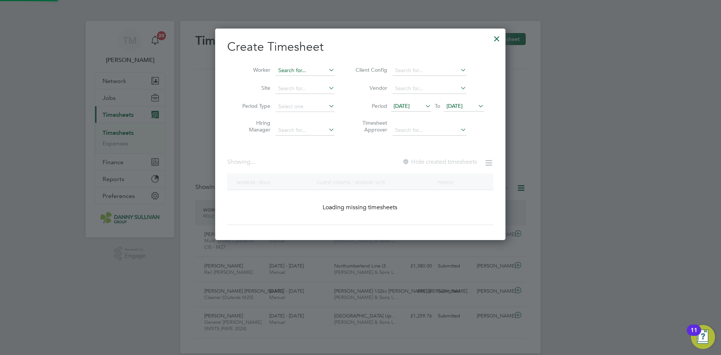
click at [312, 66] on input at bounding box center [304, 70] width 59 height 11
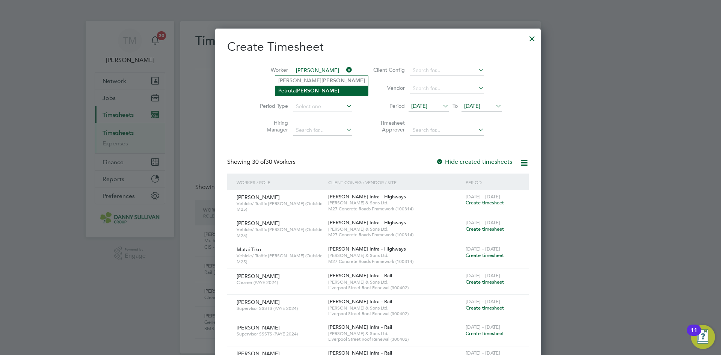
click at [299, 86] on li "[PERSON_NAME]" at bounding box center [321, 91] width 93 height 10
type input "[PERSON_NAME]"
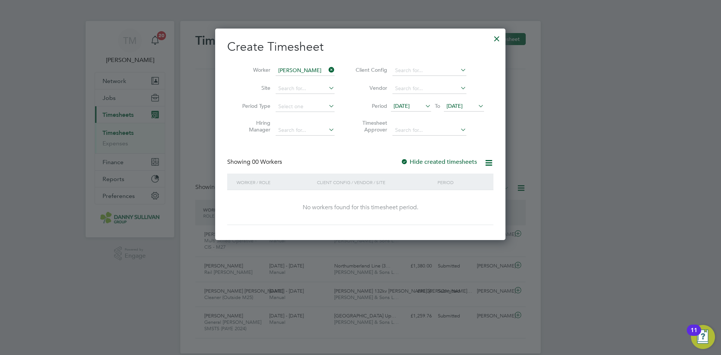
click at [428, 161] on label "Hide created timesheets" at bounding box center [438, 162] width 76 height 8
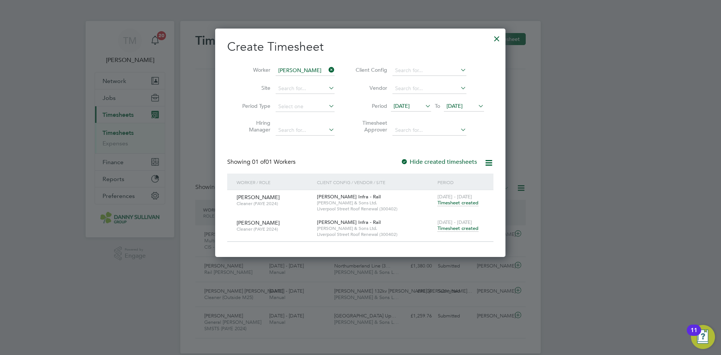
click at [448, 230] on span "Timesheet created" at bounding box center [457, 228] width 41 height 7
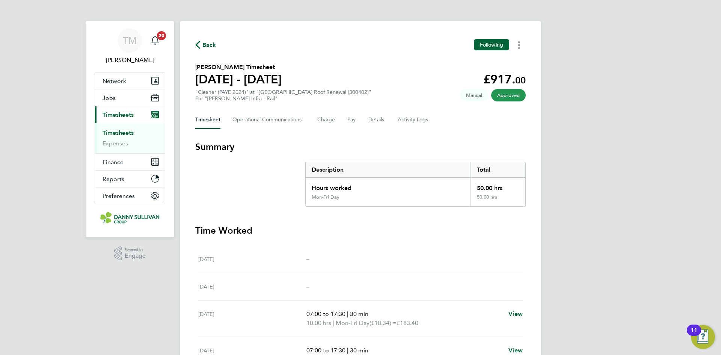
click at [521, 47] on button "Timesheets Menu" at bounding box center [519, 45] width 14 height 12
click at [519, 45] on button "Timesheets Menu" at bounding box center [519, 45] width 14 height 12
click at [519, 48] on circle "Timesheets Menu" at bounding box center [519, 48] width 2 height 2
click at [489, 61] on link "Download timesheet" at bounding box center [480, 61] width 90 height 15
click at [200, 46] on span "Back" at bounding box center [205, 44] width 21 height 7
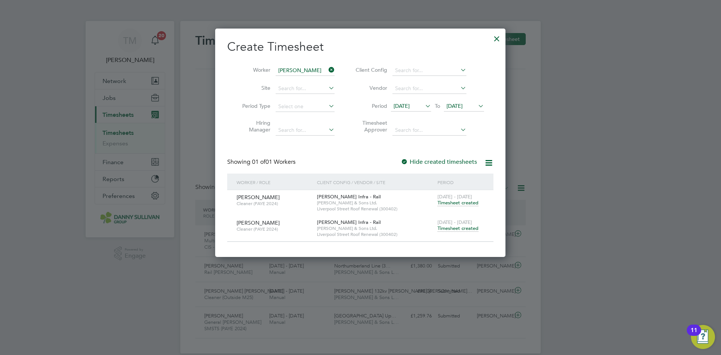
click at [327, 71] on icon at bounding box center [327, 70] width 0 height 11
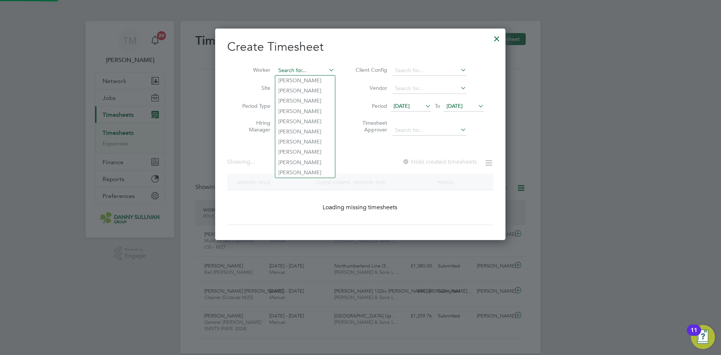
click at [292, 66] on input at bounding box center [304, 70] width 59 height 11
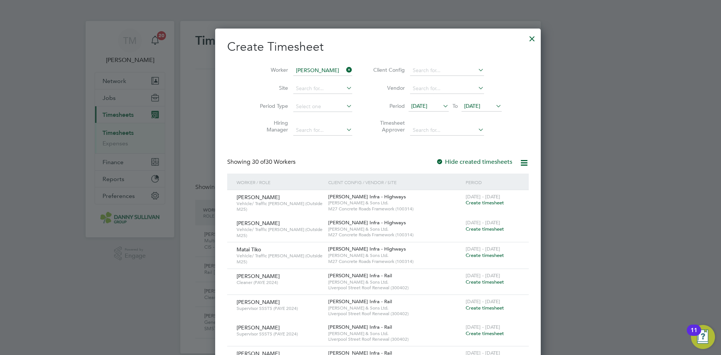
click at [289, 91] on li "[PERSON_NAME]" at bounding box center [311, 91] width 72 height 10
type input "[PERSON_NAME]"
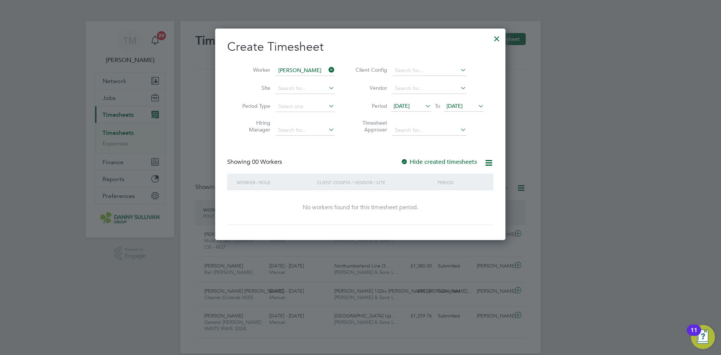
click at [440, 159] on label "Hide created timesheets" at bounding box center [438, 162] width 76 height 8
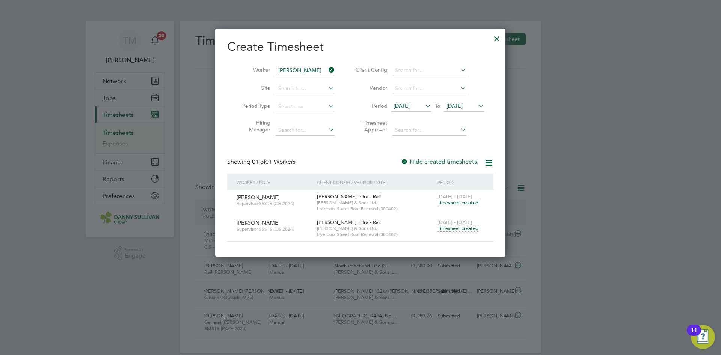
click at [458, 229] on span "Timesheet created" at bounding box center [457, 228] width 41 height 7
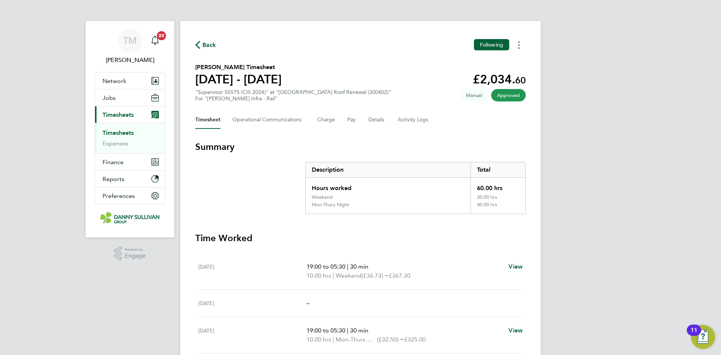
click at [520, 45] on button "Timesheets Menu" at bounding box center [519, 45] width 14 height 12
click at [474, 59] on link "Download timesheet" at bounding box center [480, 61] width 90 height 15
click at [206, 45] on span "Back" at bounding box center [209, 45] width 14 height 9
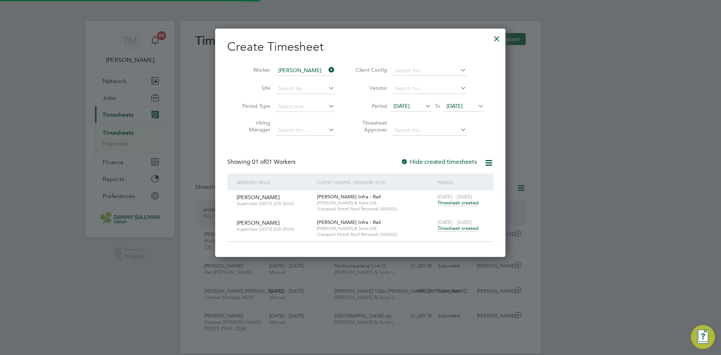
scroll to position [19, 65]
click at [327, 66] on icon at bounding box center [327, 70] width 0 height 11
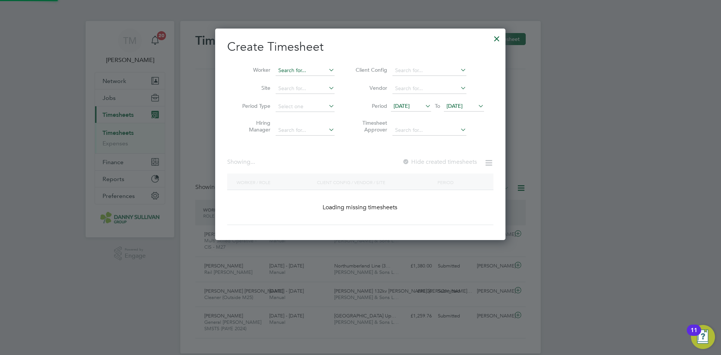
scroll to position [212, 290]
click at [301, 72] on input at bounding box center [304, 70] width 59 height 11
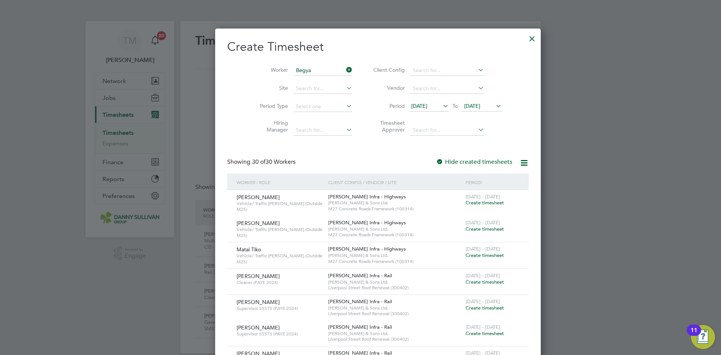
click at [296, 77] on li "[PERSON_NAME]" at bounding box center [305, 80] width 60 height 10
type input "[PERSON_NAME]"
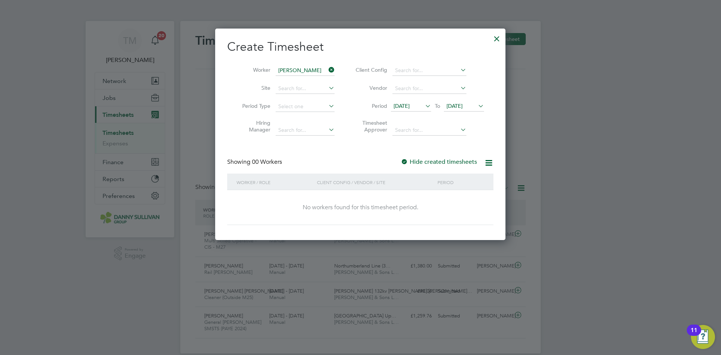
click at [442, 158] on div "Hide created timesheets" at bounding box center [439, 162] width 78 height 8
click at [441, 159] on label "Hide created timesheets" at bounding box center [438, 162] width 76 height 8
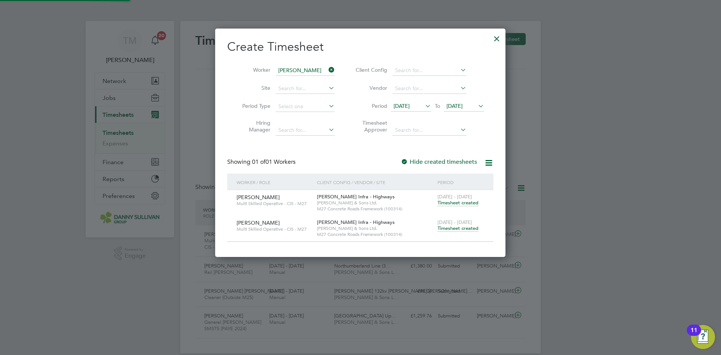
scroll to position [228, 290]
click at [457, 228] on span "Timesheet created" at bounding box center [457, 228] width 41 height 7
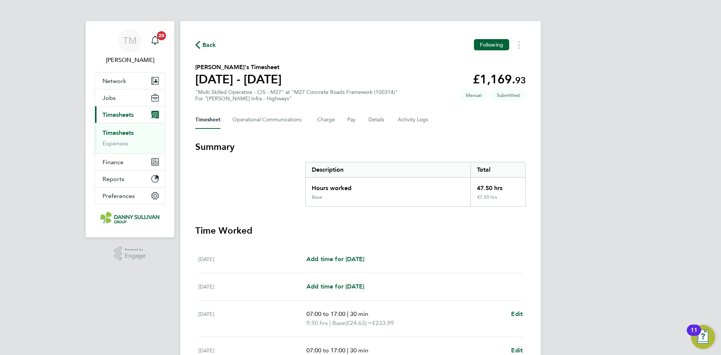
drag, startPoint x: 498, startPoint y: 95, endPoint x: 541, endPoint y: 98, distance: 42.9
click at [541, 98] on div "[PERSON_NAME] Notifications 20 Applications: Network Team Members Businesses Si…" at bounding box center [360, 274] width 721 height 548
click at [205, 45] on span "Back" at bounding box center [209, 45] width 14 height 9
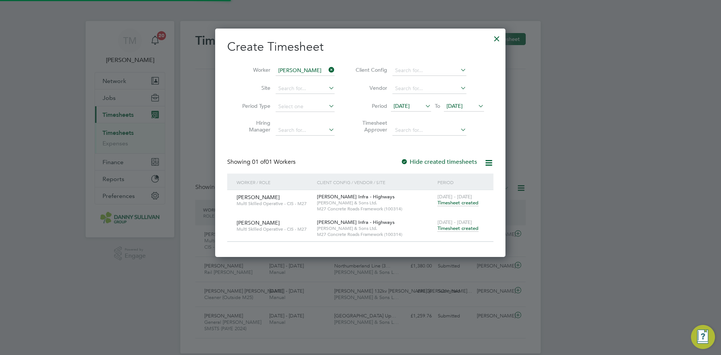
scroll to position [19, 65]
click at [327, 68] on icon at bounding box center [327, 70] width 0 height 11
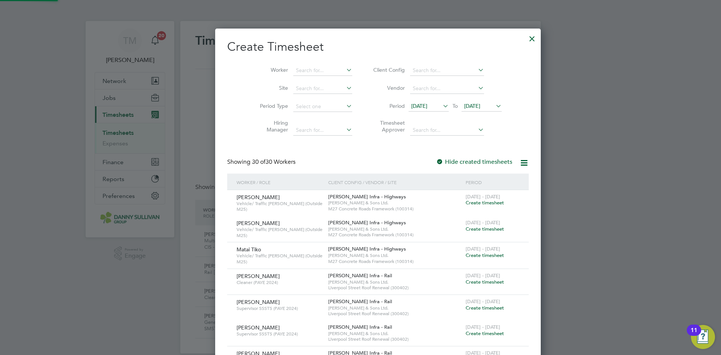
scroll to position [1625, 290]
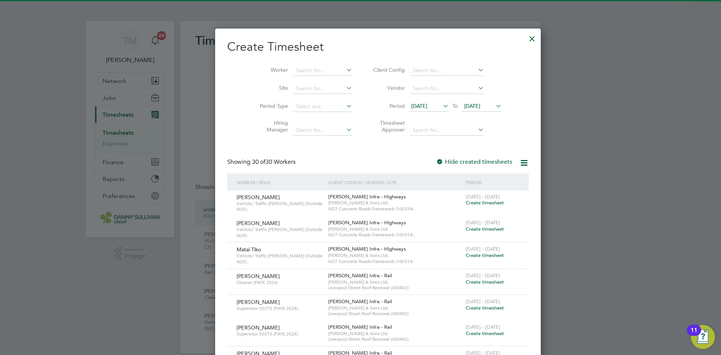
click at [525, 39] on div at bounding box center [532, 37] width 14 height 14
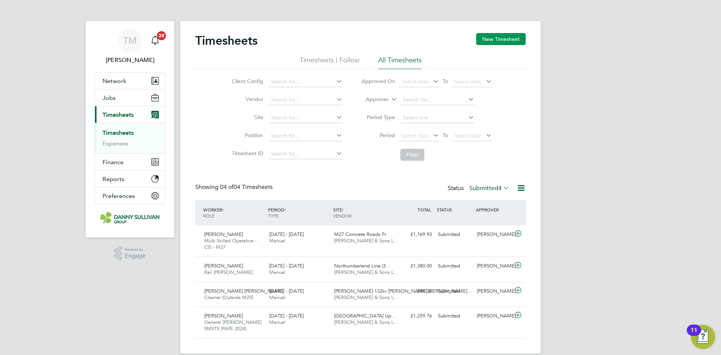
click at [500, 39] on button "New Timesheet" at bounding box center [501, 39] width 50 height 12
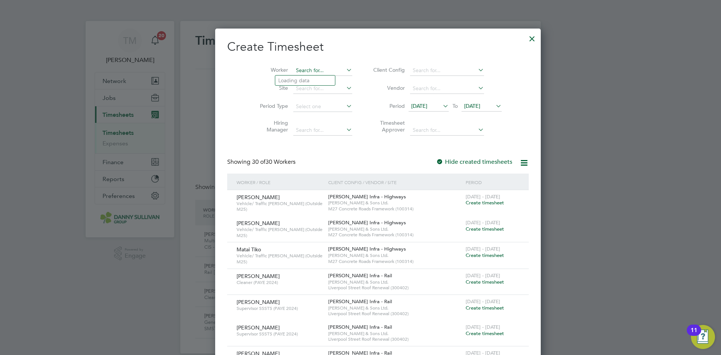
click at [296, 68] on input at bounding box center [322, 70] width 59 height 11
click at [321, 80] on b "Lupean" at bounding box center [330, 80] width 18 height 6
type input "[PERSON_NAME]"
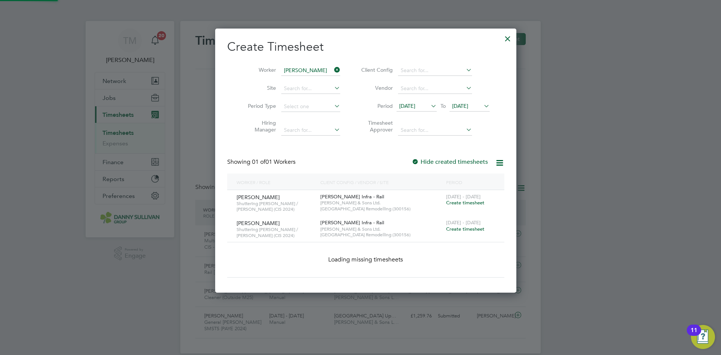
scroll to position [229, 290]
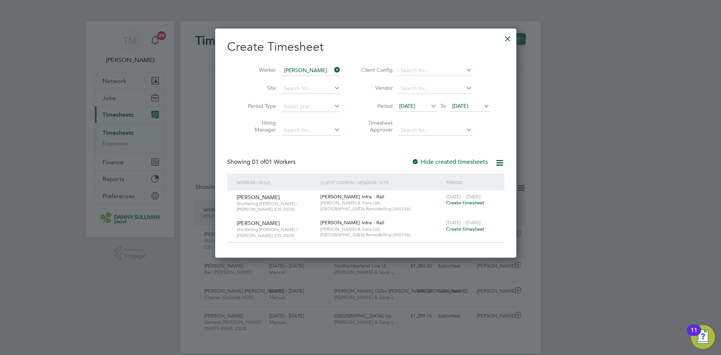
click at [462, 229] on span "Create timesheet" at bounding box center [465, 229] width 38 height 6
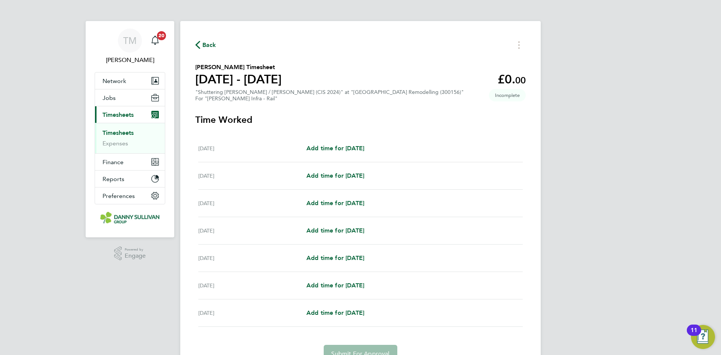
click at [213, 47] on span "Back" at bounding box center [209, 45] width 14 height 9
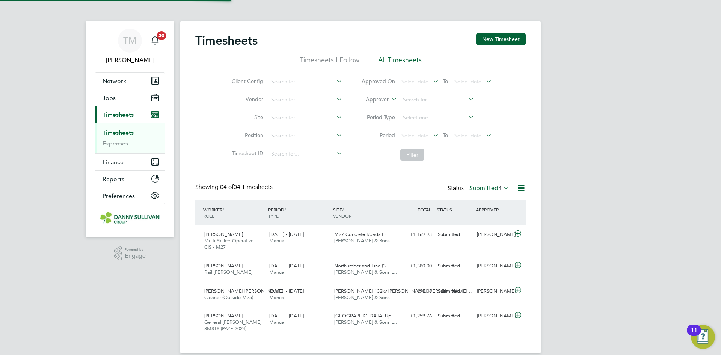
scroll to position [19, 65]
click at [521, 40] on button "New Timesheet" at bounding box center [501, 39] width 50 height 12
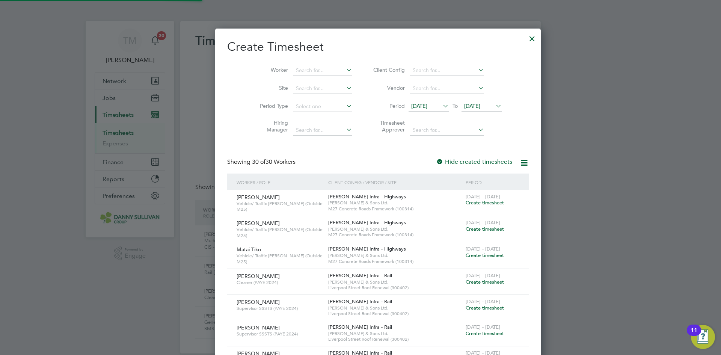
scroll to position [4, 4]
click at [304, 68] on input at bounding box center [322, 70] width 59 height 11
click at [291, 80] on li "[PERSON_NAME] ean" at bounding box center [308, 80] width 67 height 10
type input "[PERSON_NAME]"
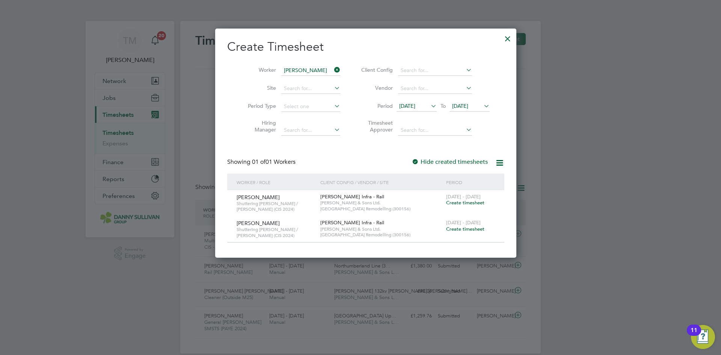
click at [438, 161] on label "Hide created timesheets" at bounding box center [449, 162] width 76 height 8
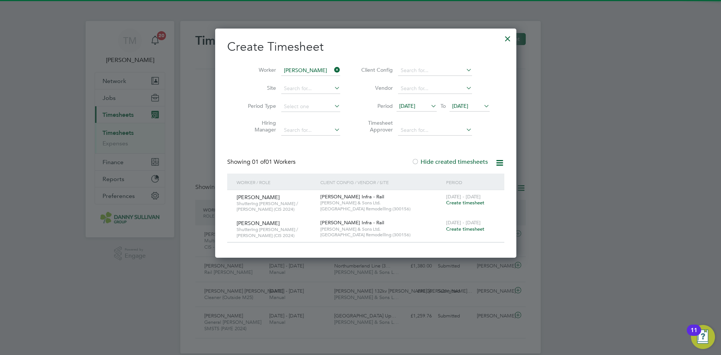
click at [438, 161] on label "Hide created timesheets" at bounding box center [449, 162] width 76 height 8
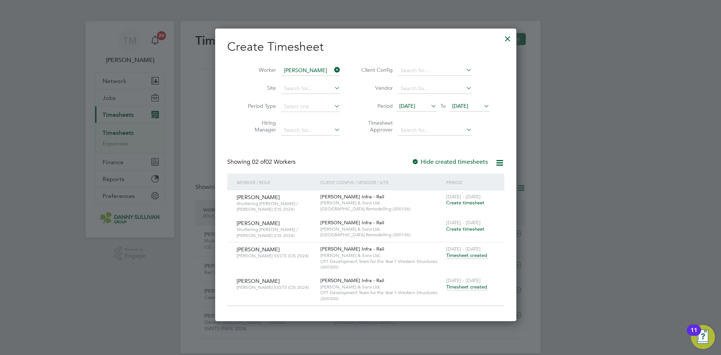
click at [459, 227] on span "Create timesheet" at bounding box center [465, 229] width 38 height 6
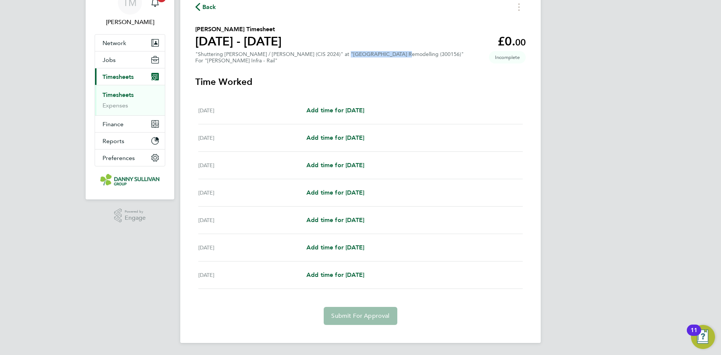
drag, startPoint x: 328, startPoint y: 55, endPoint x: 377, endPoint y: 56, distance: 49.2
click at [377, 56] on div ""Shuttering [PERSON_NAME] / [PERSON_NAME] (CIS 2024)" at "[GEOGRAPHIC_DATA] Rem…" at bounding box center [329, 57] width 268 height 13
click at [202, 2] on button "Back" at bounding box center [205, 6] width 21 height 9
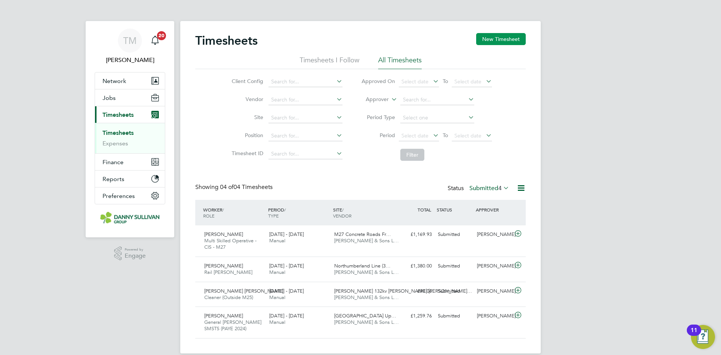
click at [498, 42] on button "New Timesheet" at bounding box center [501, 39] width 50 height 12
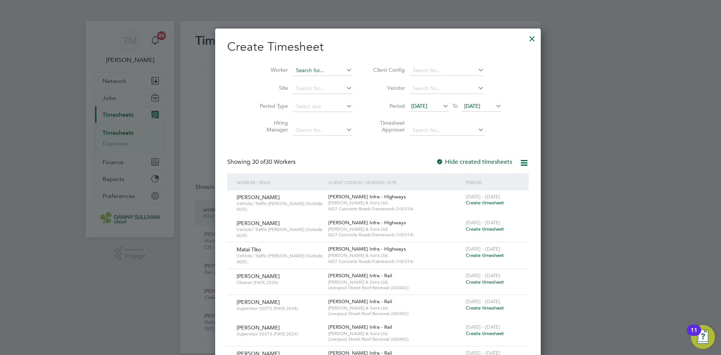
click at [310, 69] on input at bounding box center [322, 70] width 59 height 11
click at [321, 81] on b "Lup" at bounding box center [325, 80] width 9 height 6
type input "[PERSON_NAME]"
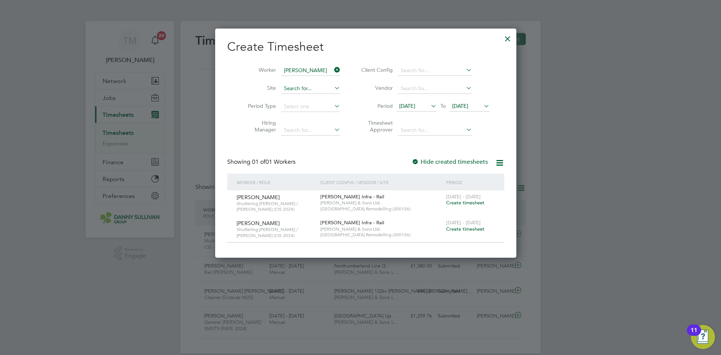
click at [307, 84] on input at bounding box center [310, 88] width 59 height 11
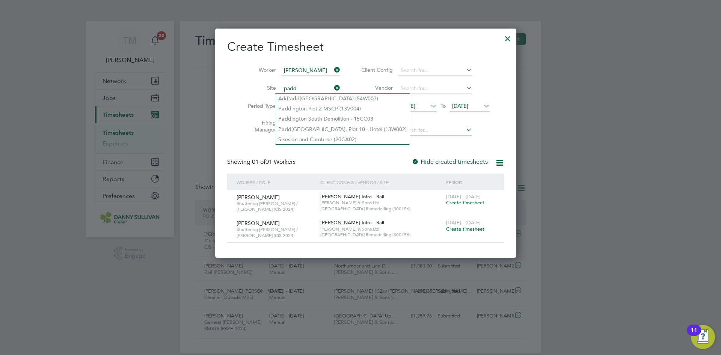
type input "padd"
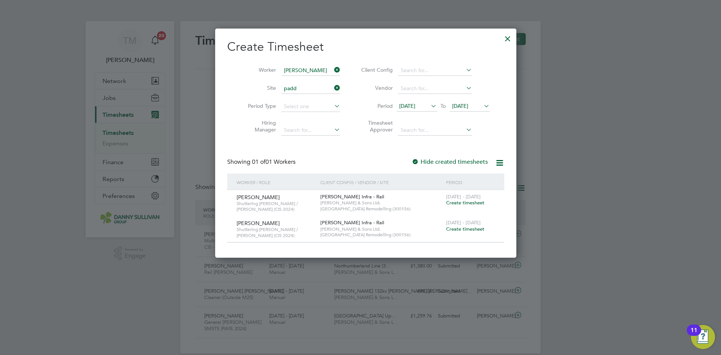
click at [464, 200] on span "Create timesheet" at bounding box center [465, 202] width 38 height 6
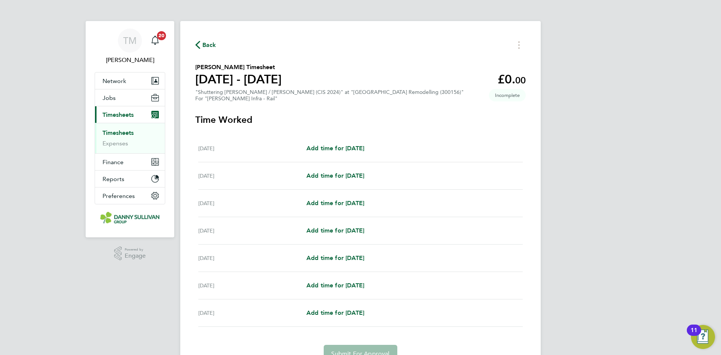
click at [211, 41] on span "Back" at bounding box center [209, 45] width 14 height 9
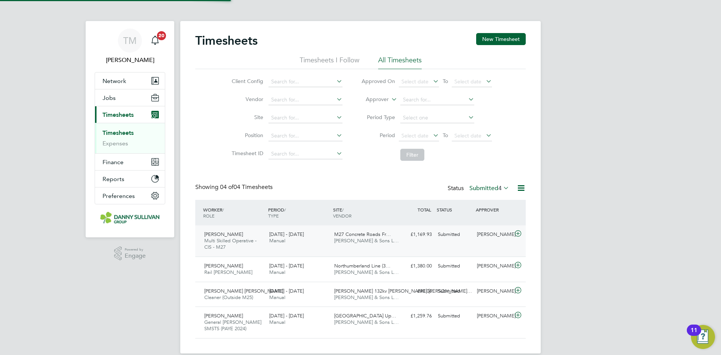
scroll to position [19, 65]
click at [511, 41] on button "New Timesheet" at bounding box center [501, 39] width 50 height 12
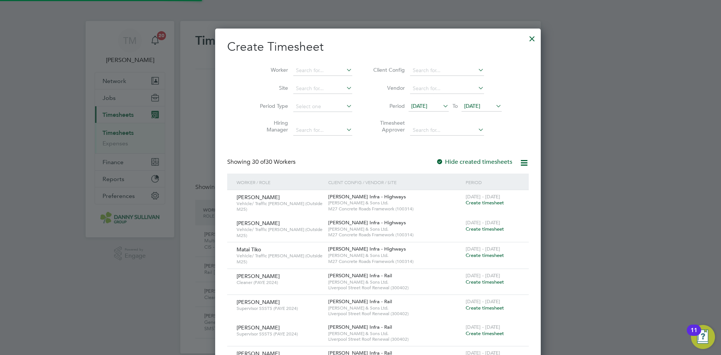
scroll to position [1625, 290]
click at [297, 65] on li "Worker" at bounding box center [303, 71] width 117 height 18
click at [296, 71] on input at bounding box center [322, 70] width 59 height 11
click at [295, 75] on li "[PERSON_NAME] ean" at bounding box center [308, 80] width 67 height 10
type input "[PERSON_NAME]"
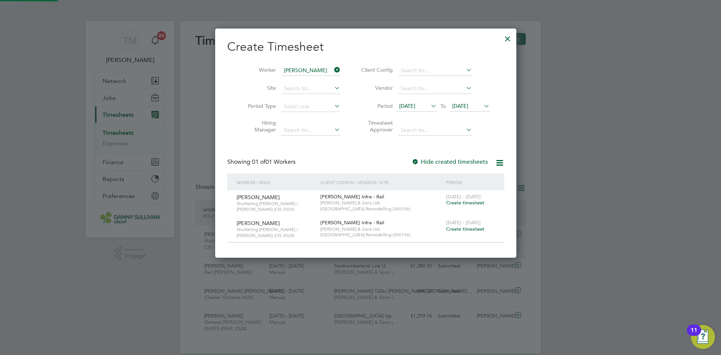
scroll to position [229, 290]
click at [332, 88] on icon at bounding box center [332, 88] width 0 height 11
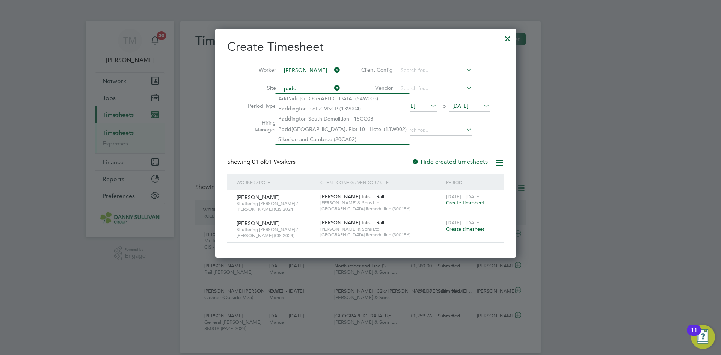
type input "padd"
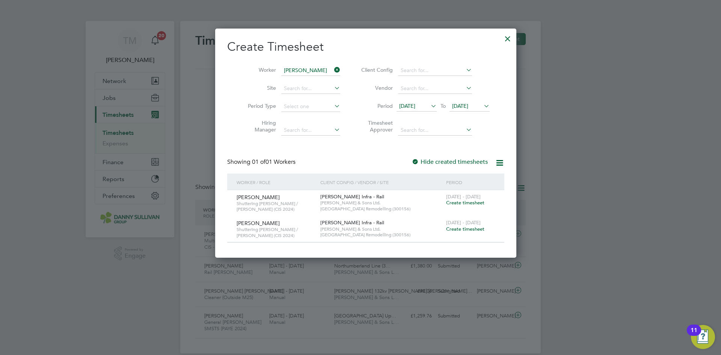
click at [332, 86] on icon at bounding box center [332, 88] width 0 height 11
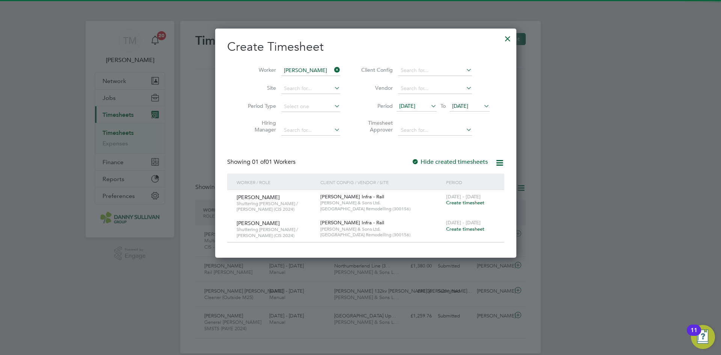
click at [332, 86] on icon at bounding box center [332, 88] width 0 height 11
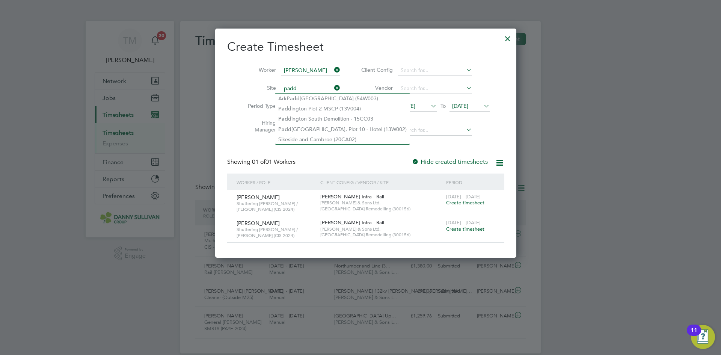
type input "padd"
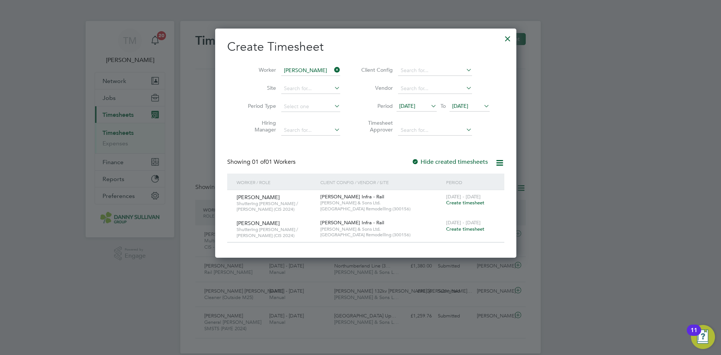
click at [501, 34] on div at bounding box center [508, 37] width 14 height 14
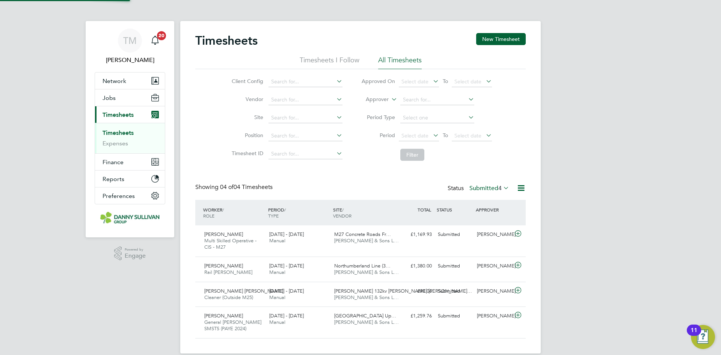
scroll to position [19, 65]
click at [529, 32] on div "Timesheets New Timesheet Timesheets I Follow All Timesheets Client Config Vendo…" at bounding box center [360, 187] width 360 height 332
click at [520, 38] on button "New Timesheet" at bounding box center [501, 39] width 50 height 12
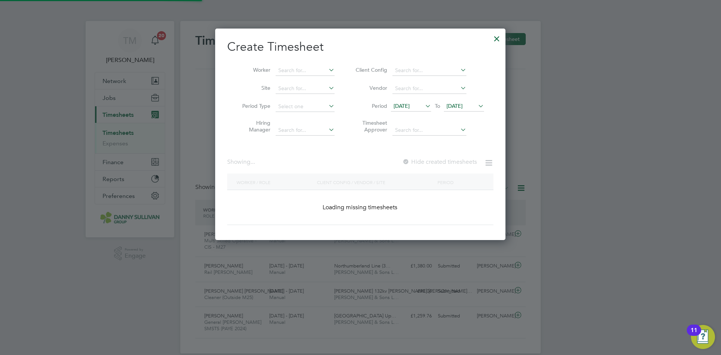
scroll to position [1625, 290]
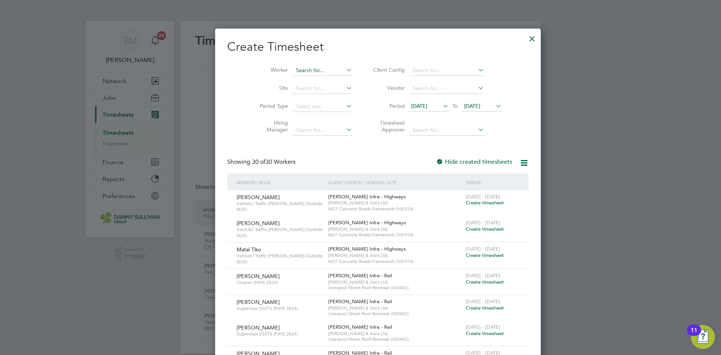
click at [304, 66] on input at bounding box center [322, 70] width 59 height 11
click at [321, 81] on b "Lup" at bounding box center [325, 80] width 9 height 6
type input "[PERSON_NAME]"
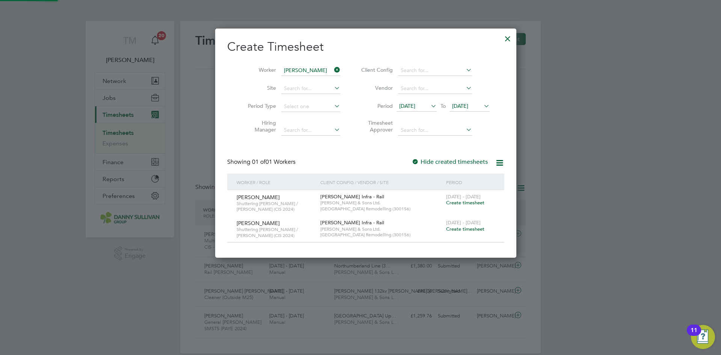
scroll to position [229, 290]
click at [313, 86] on input at bounding box center [310, 88] width 59 height 11
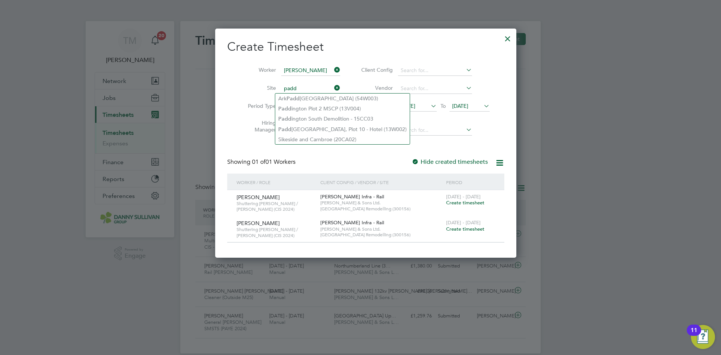
type input "padd"
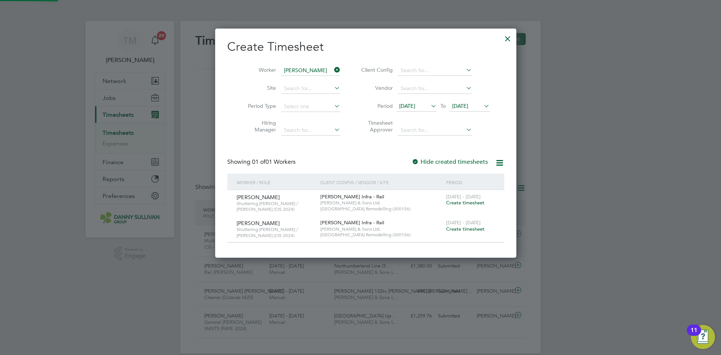
click at [332, 86] on icon at bounding box center [332, 88] width 0 height 11
click at [301, 88] on input at bounding box center [310, 88] width 59 height 11
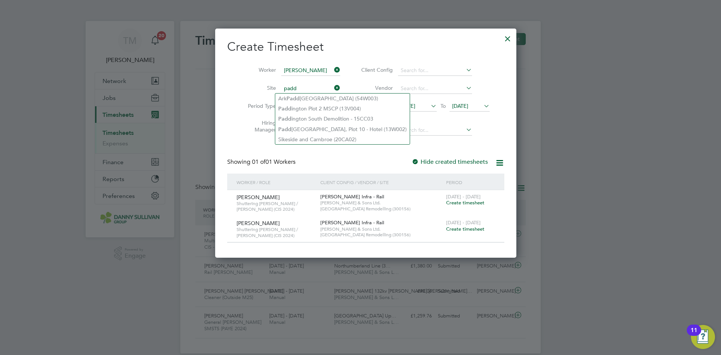
type input "padd"
click at [332, 85] on icon at bounding box center [332, 88] width 0 height 11
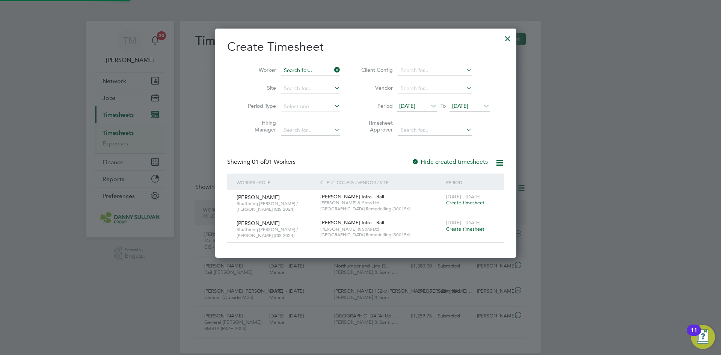
click at [313, 66] on input at bounding box center [310, 70] width 59 height 11
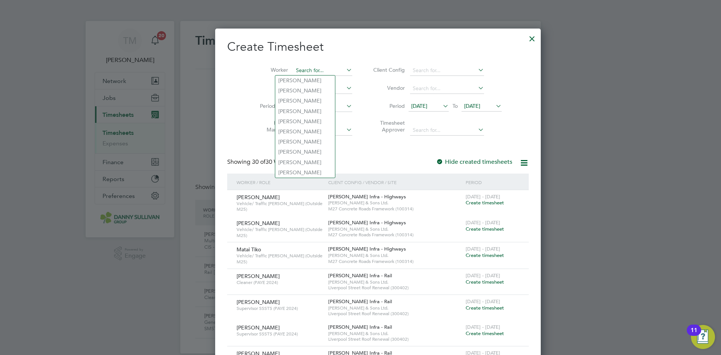
scroll to position [1625, 290]
click at [308, 152] on li "Adri an Lupean" at bounding box center [308, 152] width 67 height 10
type input "[PERSON_NAME]"
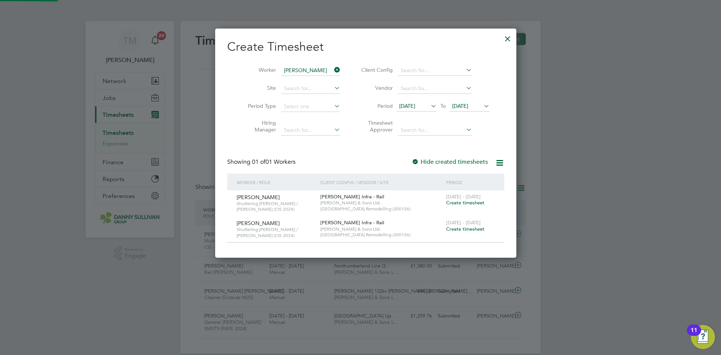
scroll to position [229, 290]
click at [411, 161] on div at bounding box center [415, 162] width 8 height 8
click at [326, 69] on input at bounding box center [310, 70] width 59 height 11
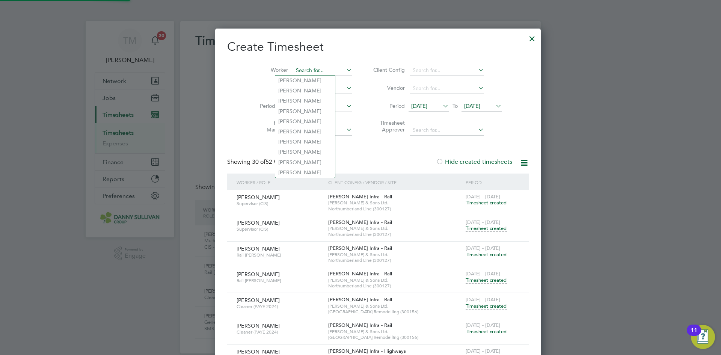
scroll to position [1766, 290]
click at [308, 72] on input at bounding box center [322, 70] width 59 height 11
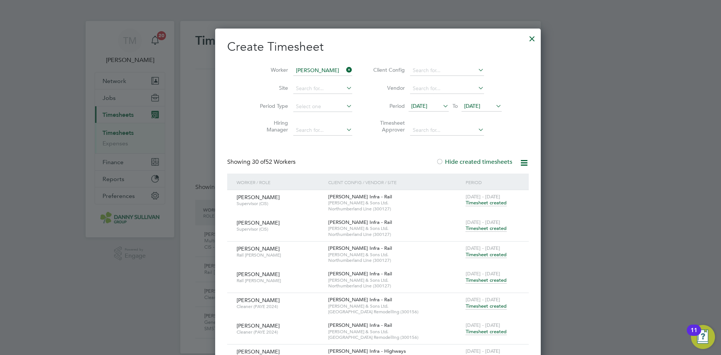
click at [302, 76] on li "[PERSON_NAME]" at bounding box center [321, 80] width 93 height 10
type input "[PERSON_NAME]"
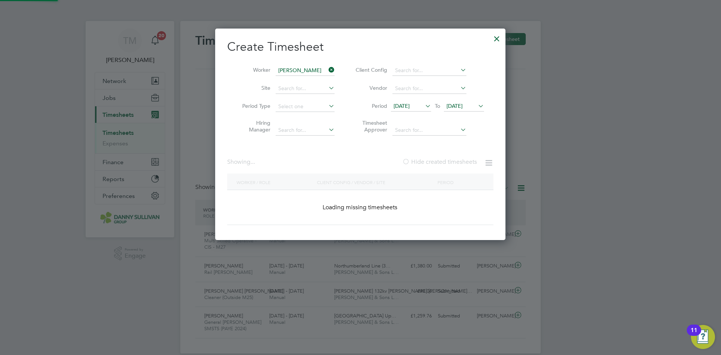
scroll to position [240, 310]
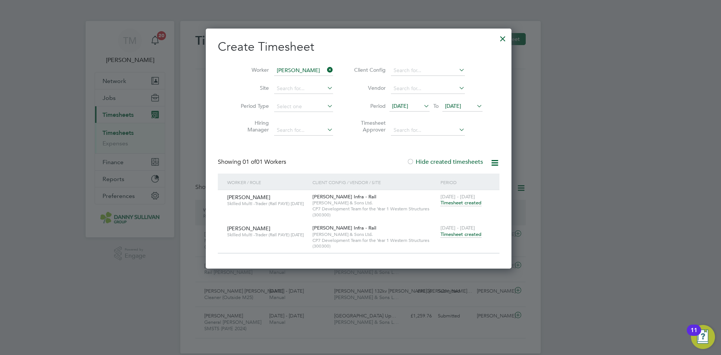
click at [449, 235] on span "Timesheet created" at bounding box center [460, 234] width 41 height 7
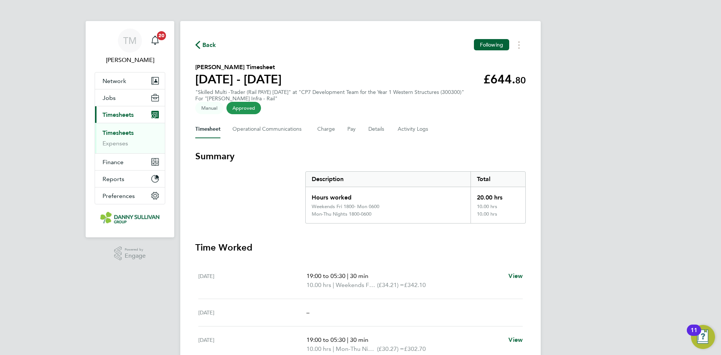
click at [207, 43] on span "Back" at bounding box center [209, 45] width 14 height 9
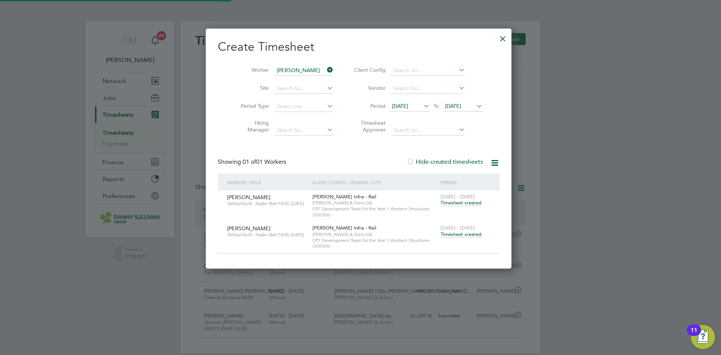
scroll to position [19, 65]
click at [453, 201] on span "Timesheet created" at bounding box center [460, 202] width 41 height 7
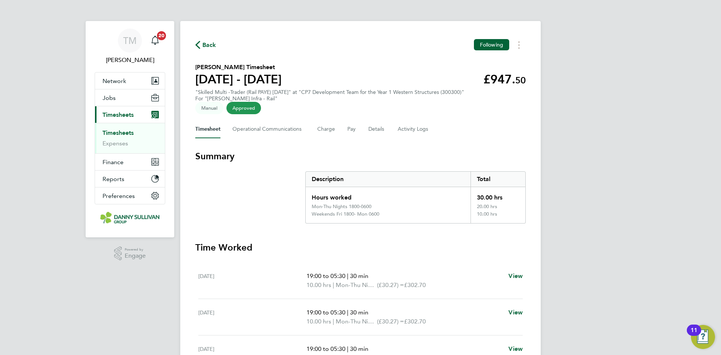
scroll to position [83, 0]
click at [206, 46] on span "Back" at bounding box center [209, 45] width 14 height 9
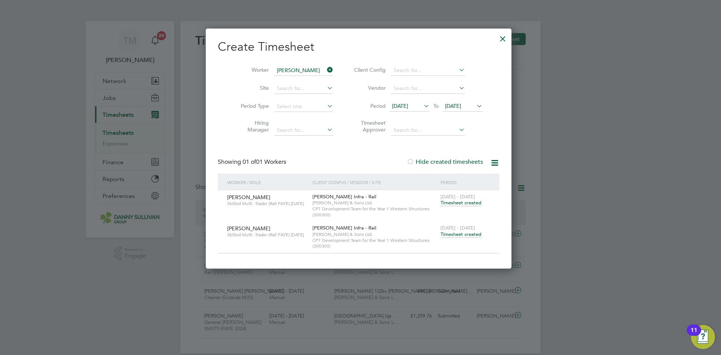
click at [325, 71] on icon at bounding box center [325, 70] width 0 height 11
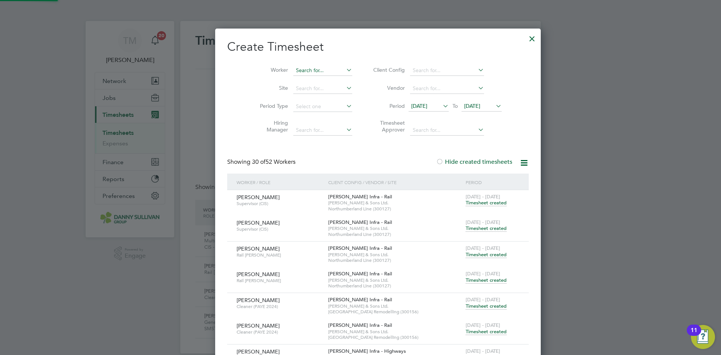
click at [320, 70] on input at bounding box center [322, 70] width 59 height 11
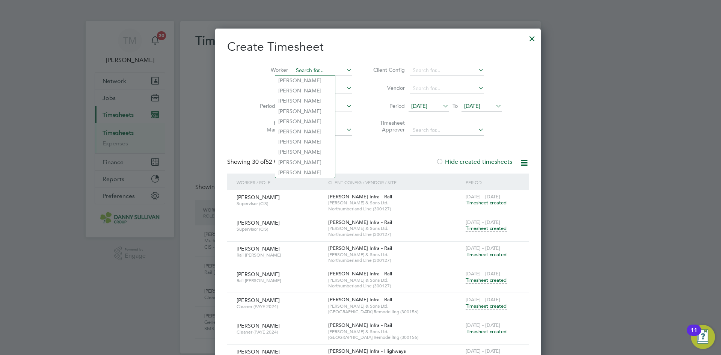
type input "o"
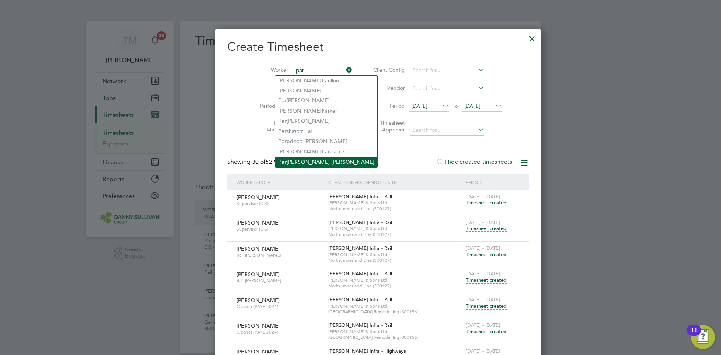
click at [299, 159] on li "Par [PERSON_NAME] [PERSON_NAME]" at bounding box center [326, 162] width 102 height 10
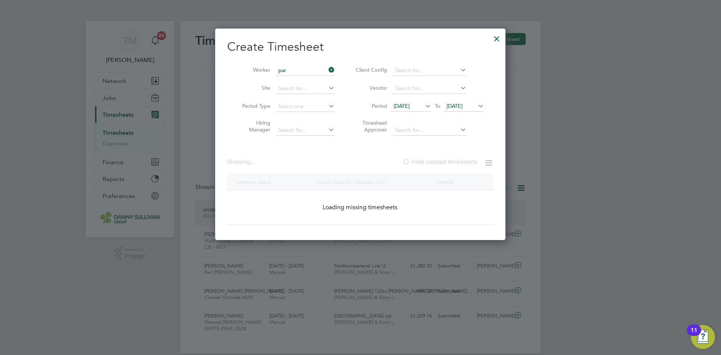
type input "[PERSON_NAME]"
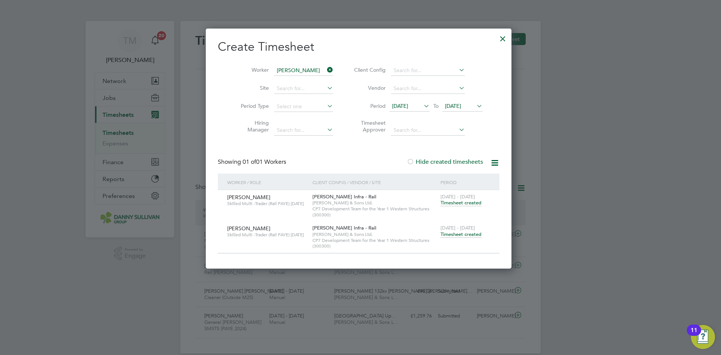
click at [476, 201] on span "Timesheet created" at bounding box center [460, 202] width 41 height 7
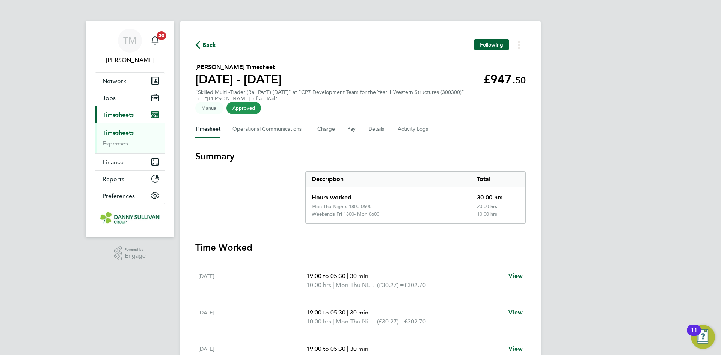
click at [197, 45] on icon "button" at bounding box center [197, 45] width 5 height 8
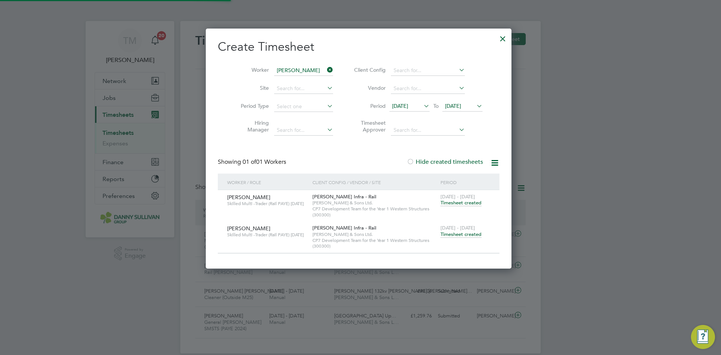
scroll to position [4, 4]
click at [466, 235] on span "Timesheet created" at bounding box center [460, 234] width 41 height 7
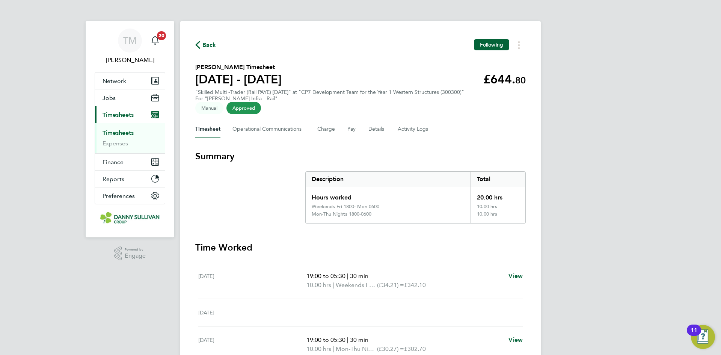
click at [209, 41] on span "Back" at bounding box center [209, 45] width 14 height 9
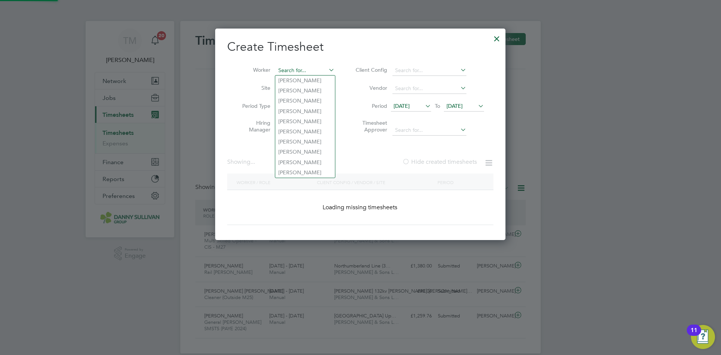
click at [326, 70] on input at bounding box center [304, 70] width 59 height 11
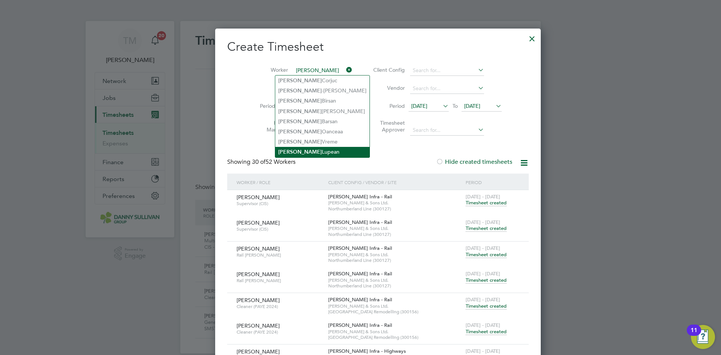
click at [299, 147] on li "[PERSON_NAME]" at bounding box center [322, 152] width 94 height 10
type input "[PERSON_NAME]"
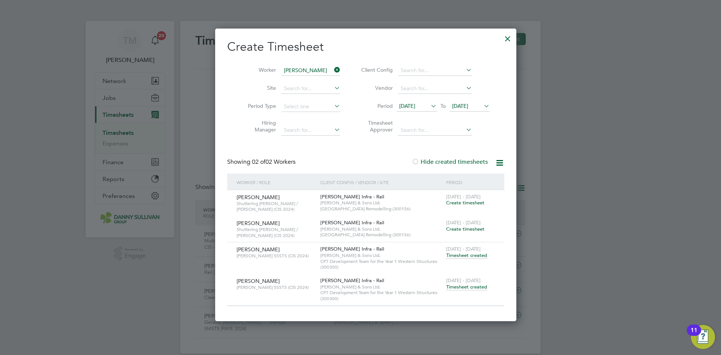
click at [464, 286] on span "Timesheet created" at bounding box center [466, 286] width 41 height 7
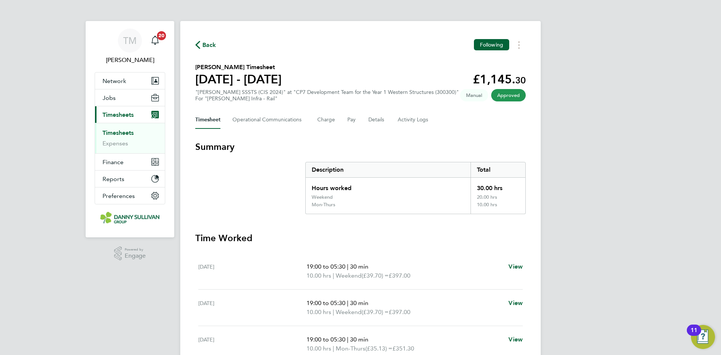
click at [202, 44] on span "Back" at bounding box center [205, 44] width 21 height 7
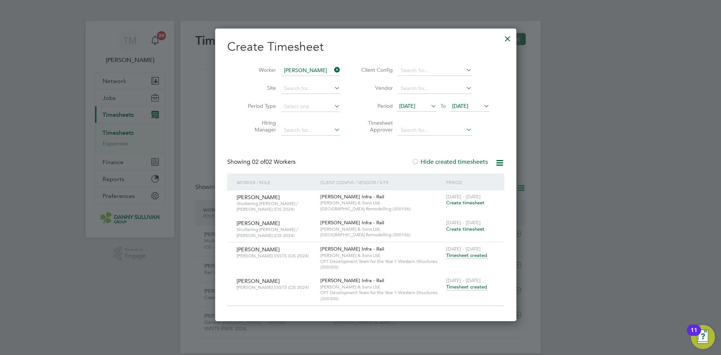
click at [446, 288] on span "Timesheet created" at bounding box center [466, 286] width 41 height 7
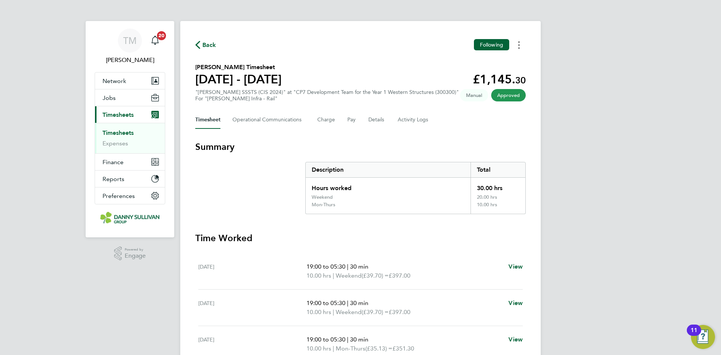
click at [521, 43] on button "Timesheets Menu" at bounding box center [519, 45] width 14 height 12
click at [521, 45] on button "Timesheets Menu" at bounding box center [519, 45] width 14 height 12
click at [519, 47] on button "Timesheets Menu" at bounding box center [519, 45] width 14 height 12
click at [490, 62] on link "Download timesheet" at bounding box center [480, 61] width 90 height 15
click at [205, 46] on span "Back" at bounding box center [209, 45] width 14 height 9
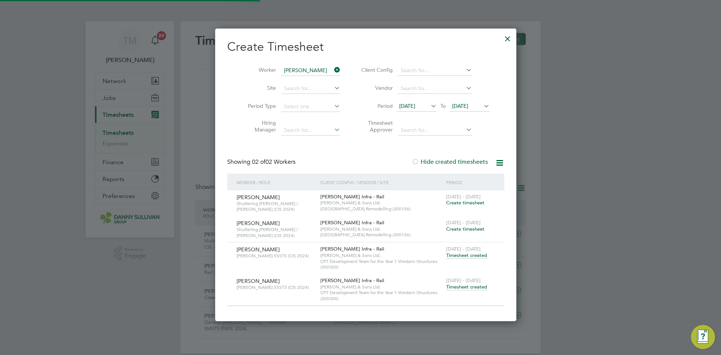
scroll to position [19, 65]
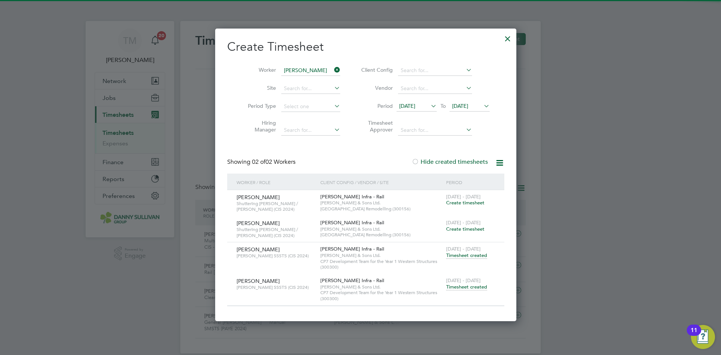
click at [332, 68] on icon at bounding box center [332, 70] width 0 height 11
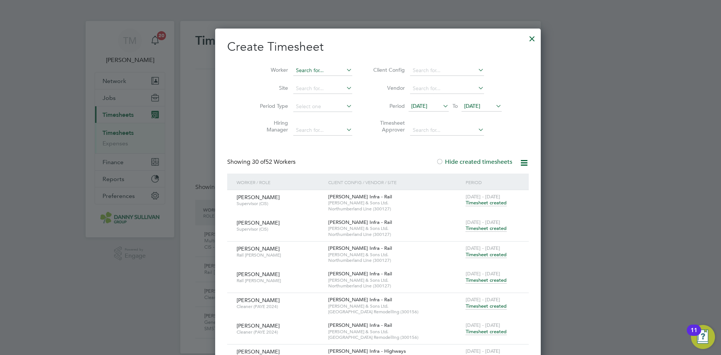
scroll to position [1766, 290]
click at [319, 68] on input at bounding box center [322, 70] width 59 height 11
click at [296, 91] on li "Nar [PERSON_NAME]" at bounding box center [305, 91] width 60 height 10
type input "[PERSON_NAME]"
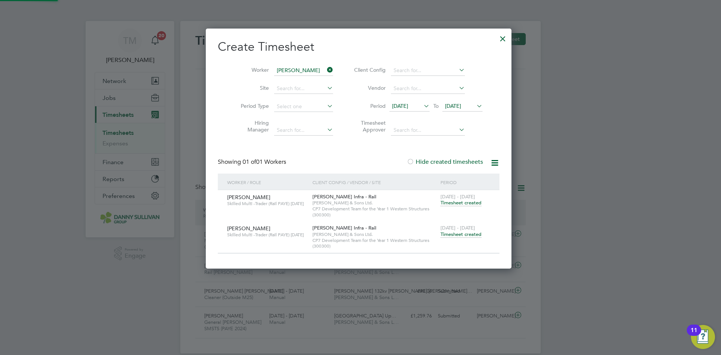
scroll to position [240, 310]
click at [471, 235] on span "Timesheet created" at bounding box center [460, 234] width 41 height 7
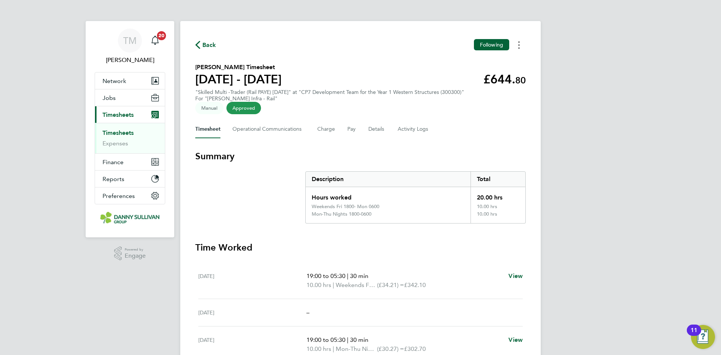
click at [521, 49] on button "Timesheets Menu" at bounding box center [519, 45] width 14 height 12
click at [485, 64] on link "Download timesheet" at bounding box center [480, 61] width 90 height 15
click at [208, 44] on span "Back" at bounding box center [209, 45] width 14 height 9
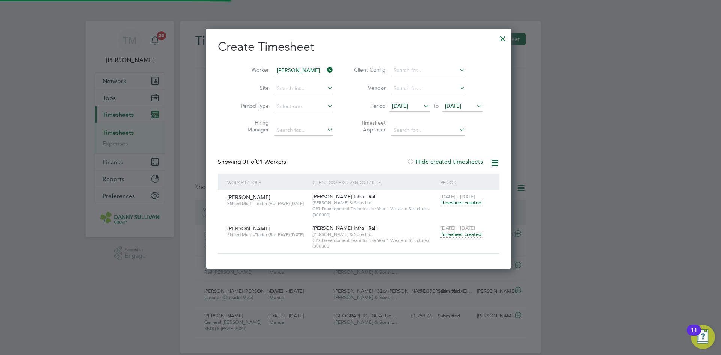
scroll to position [25, 65]
click at [325, 72] on icon at bounding box center [325, 70] width 0 height 11
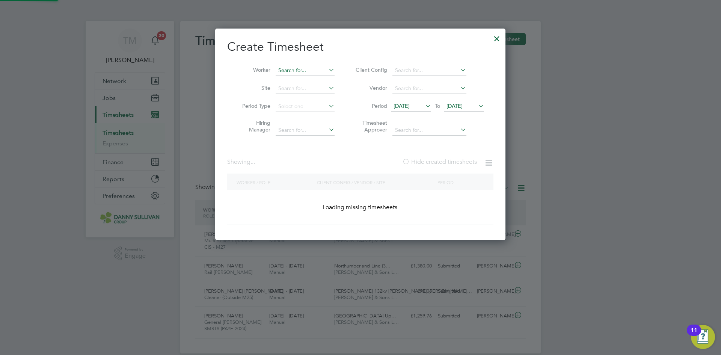
click at [313, 72] on input at bounding box center [304, 70] width 59 height 11
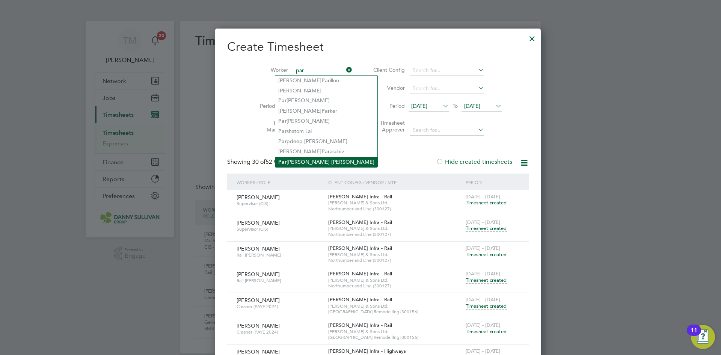
click at [296, 157] on li "Par [PERSON_NAME] [PERSON_NAME]" at bounding box center [326, 162] width 102 height 10
type input "[PERSON_NAME]"
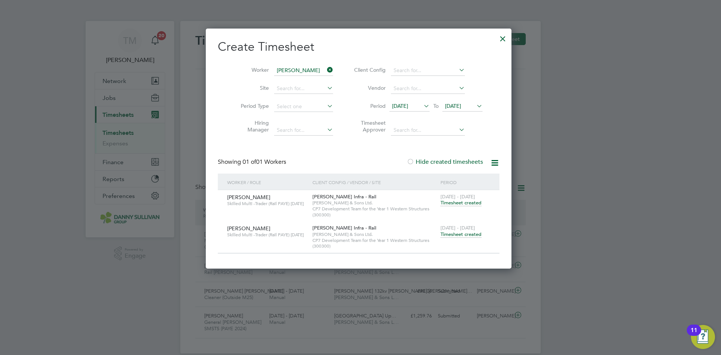
click at [451, 236] on span "Timesheet created" at bounding box center [460, 234] width 41 height 7
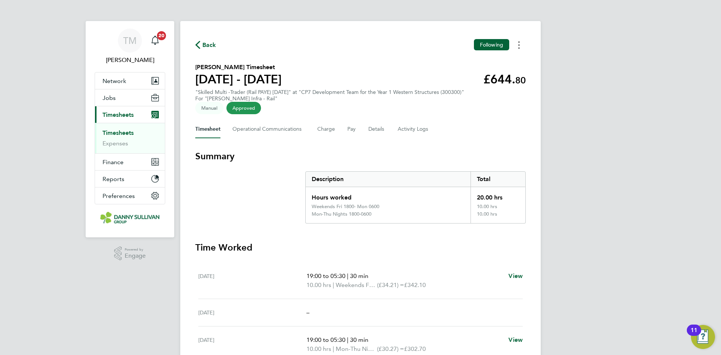
click at [519, 44] on circle "Timesheets Menu" at bounding box center [519, 45] width 2 height 2
click at [482, 61] on link "Download timesheet" at bounding box center [480, 61] width 90 height 15
click at [201, 39] on div "Back Following [PERSON_NAME] Timesheet [DATE] - [DATE] £644. 80 "Skilled Multi …" at bounding box center [360, 273] width 360 height 505
click at [201, 44] on span "Back" at bounding box center [205, 44] width 21 height 7
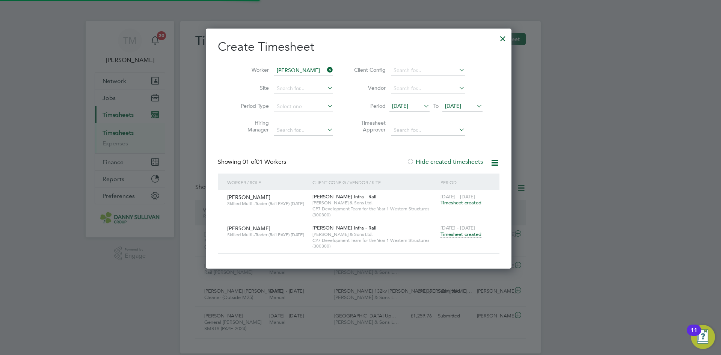
scroll to position [19, 65]
click at [325, 71] on icon at bounding box center [325, 70] width 0 height 11
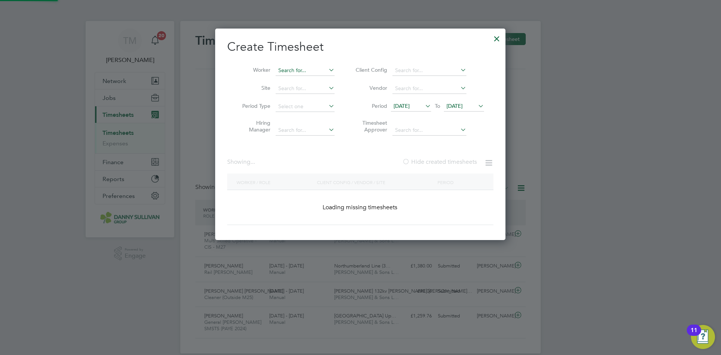
click at [318, 72] on input at bounding box center [304, 70] width 59 height 11
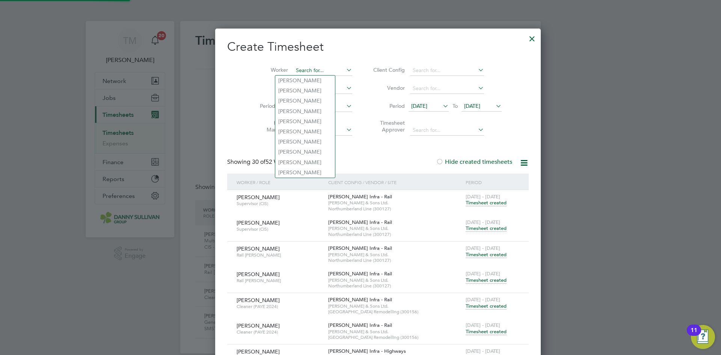
scroll to position [1766, 290]
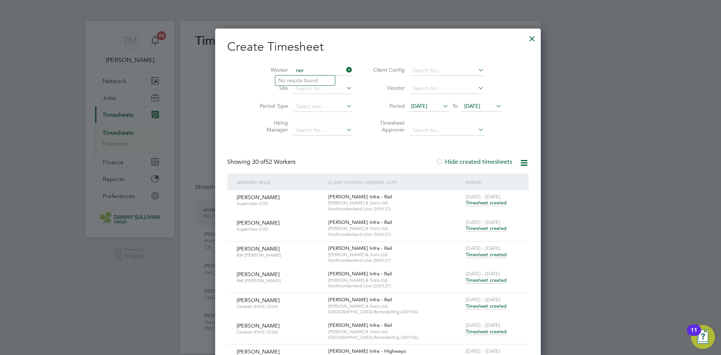
type input "ner"
click at [295, 68] on input at bounding box center [322, 70] width 59 height 11
type input "[PERSON_NAME]"
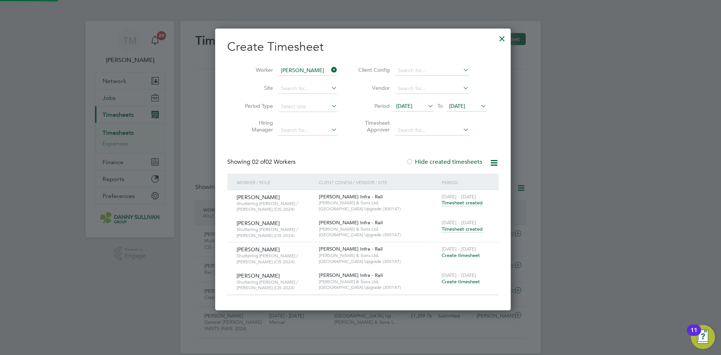
scroll to position [281, 290]
click at [463, 232] on span "Timesheet created" at bounding box center [461, 229] width 41 height 7
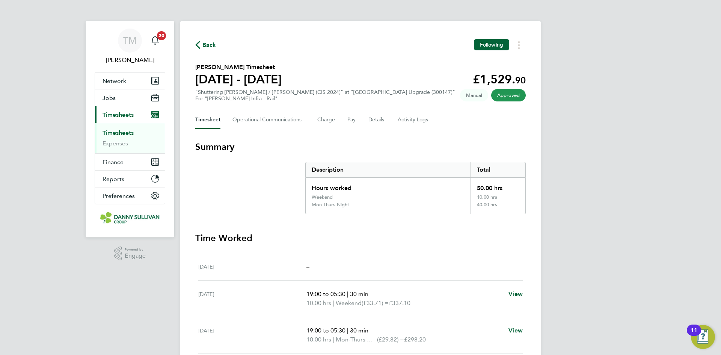
click at [209, 47] on span "Back" at bounding box center [209, 45] width 14 height 9
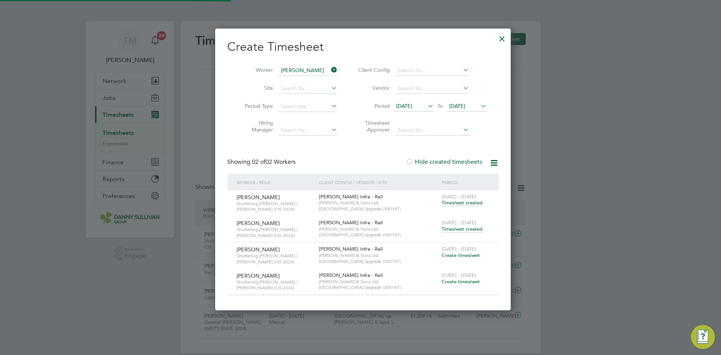
scroll to position [19, 65]
click at [469, 283] on span "Create timesheet" at bounding box center [460, 281] width 38 height 6
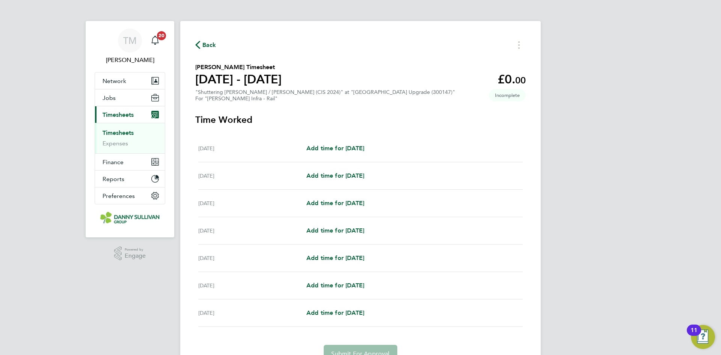
click at [210, 45] on span "Back" at bounding box center [209, 45] width 14 height 9
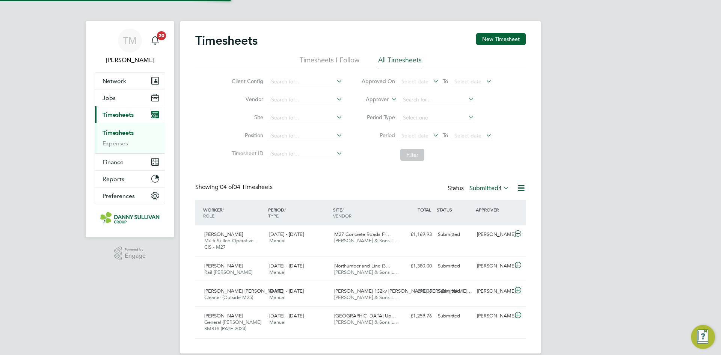
scroll to position [19, 65]
click at [294, 75] on li "Client Config" at bounding box center [286, 82] width 132 height 18
click at [292, 78] on input at bounding box center [305, 82] width 74 height 11
type input "n"
type input "serban"
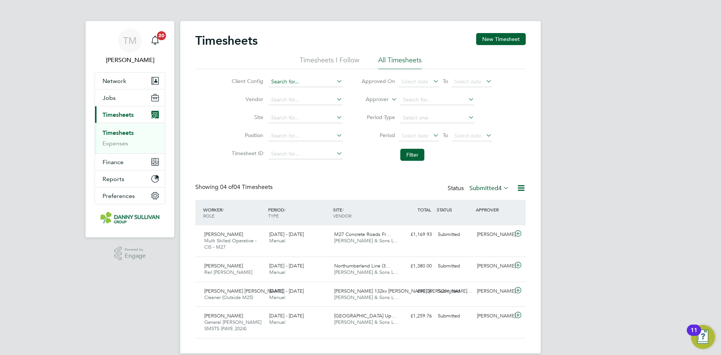
click at [307, 78] on input at bounding box center [305, 82] width 74 height 11
click at [303, 81] on input "serban" at bounding box center [305, 82] width 74 height 11
type input "serban"
click at [303, 81] on input at bounding box center [305, 82] width 74 height 11
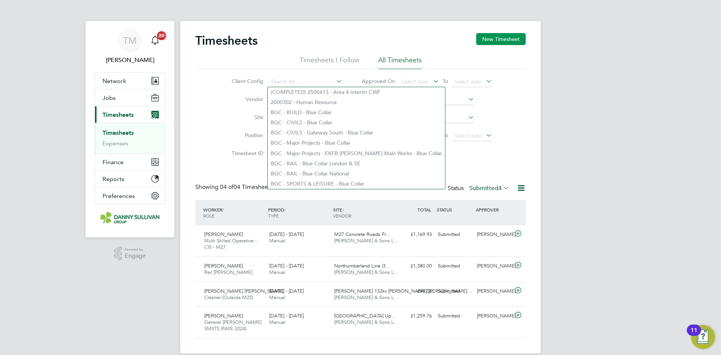
click at [517, 37] on button "New Timesheet" at bounding box center [501, 39] width 50 height 12
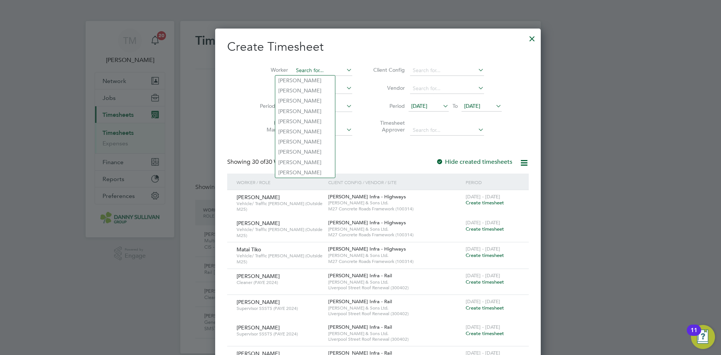
click at [306, 66] on input at bounding box center [322, 70] width 59 height 11
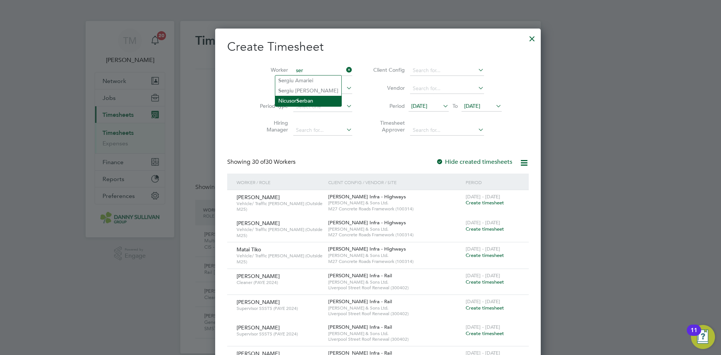
click at [304, 96] on li "Nicusor Ser ban" at bounding box center [308, 101] width 66 height 10
type input "[PERSON_NAME]"
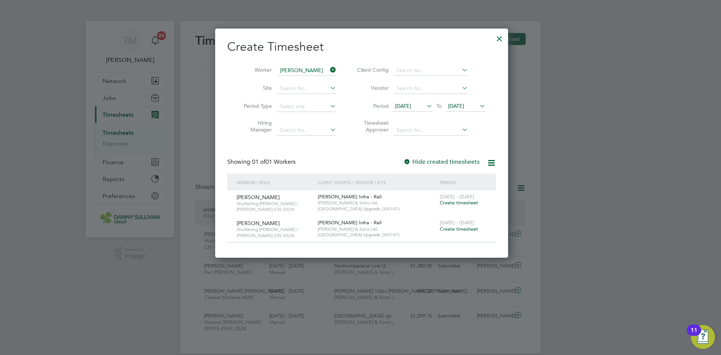
click at [441, 162] on label "Hide created timesheets" at bounding box center [441, 162] width 76 height 8
click at [418, 159] on label "Hide created timesheets" at bounding box center [441, 162] width 76 height 8
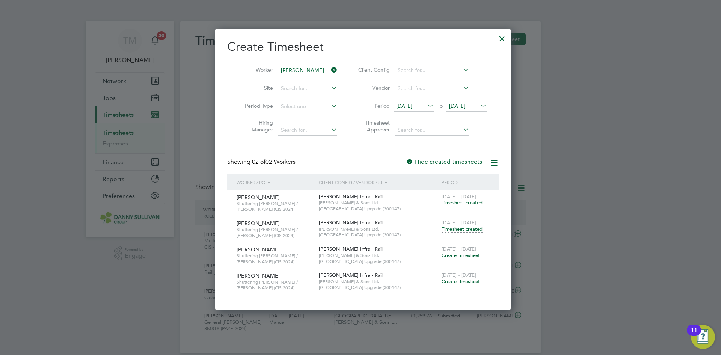
click at [459, 281] on span "Create timesheet" at bounding box center [460, 281] width 38 height 6
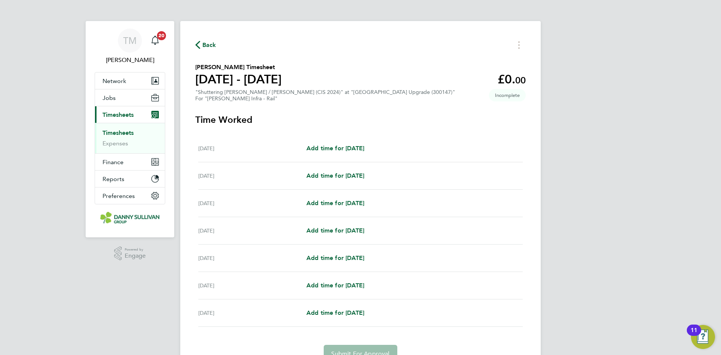
click at [205, 42] on span "Back" at bounding box center [209, 45] width 14 height 9
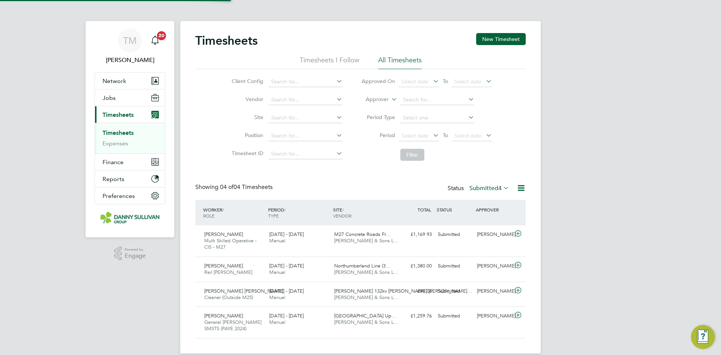
scroll to position [25, 65]
click at [496, 44] on button "New Timesheet" at bounding box center [501, 39] width 50 height 12
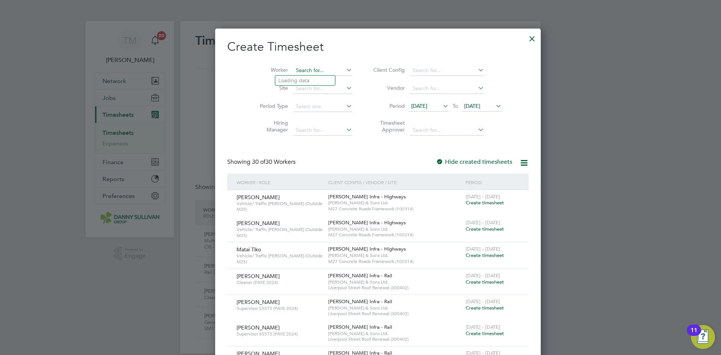
click at [293, 69] on input at bounding box center [322, 70] width 59 height 11
click at [309, 101] on li "Nicusor Ser ban" at bounding box center [308, 101] width 66 height 10
type input "[PERSON_NAME]"
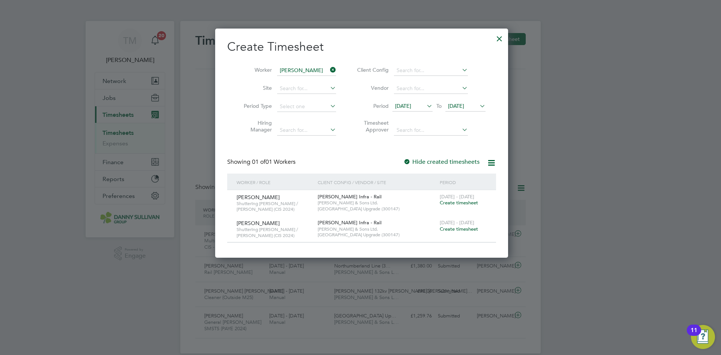
click at [451, 162] on label "Hide created timesheets" at bounding box center [441, 162] width 76 height 8
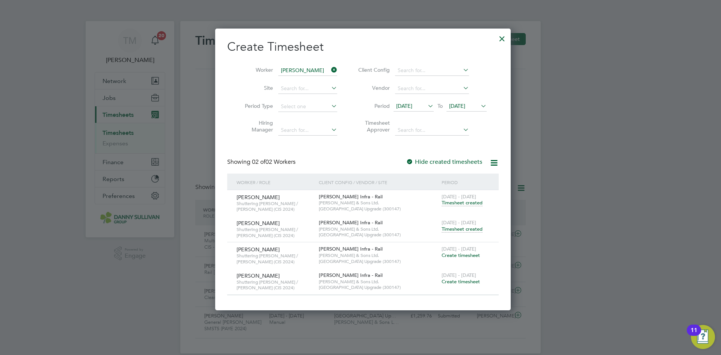
click at [453, 229] on span "Timesheet created" at bounding box center [461, 229] width 41 height 7
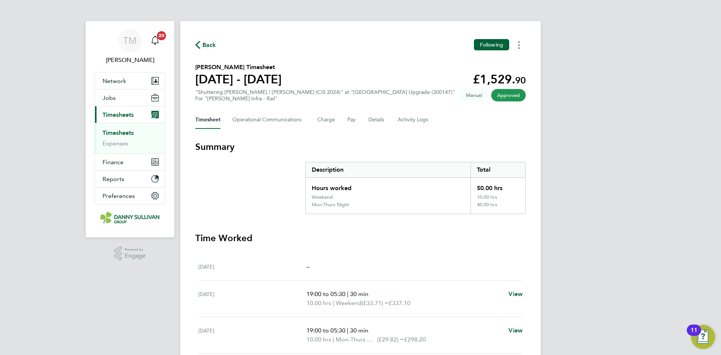
click at [518, 42] on icon "Timesheets Menu" at bounding box center [519, 45] width 2 height 8
click at [472, 64] on link "Download timesheet" at bounding box center [480, 61] width 90 height 15
click at [200, 50] on div "Back Following" at bounding box center [360, 45] width 330 height 12
